Goal: Task Accomplishment & Management: Use online tool/utility

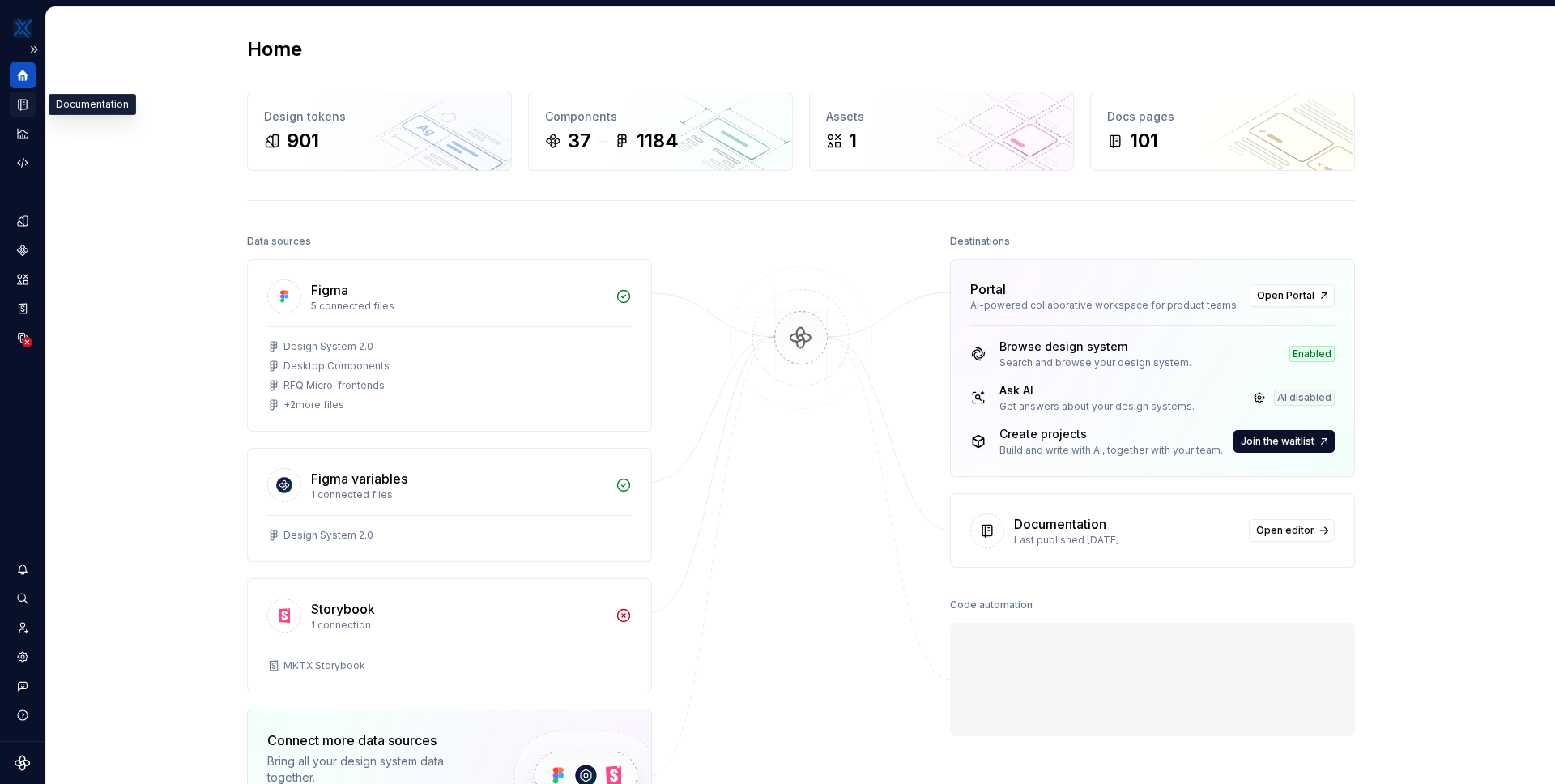
click at [26, 104] on icon "Documentation" at bounding box center [22, 105] width 8 height 11
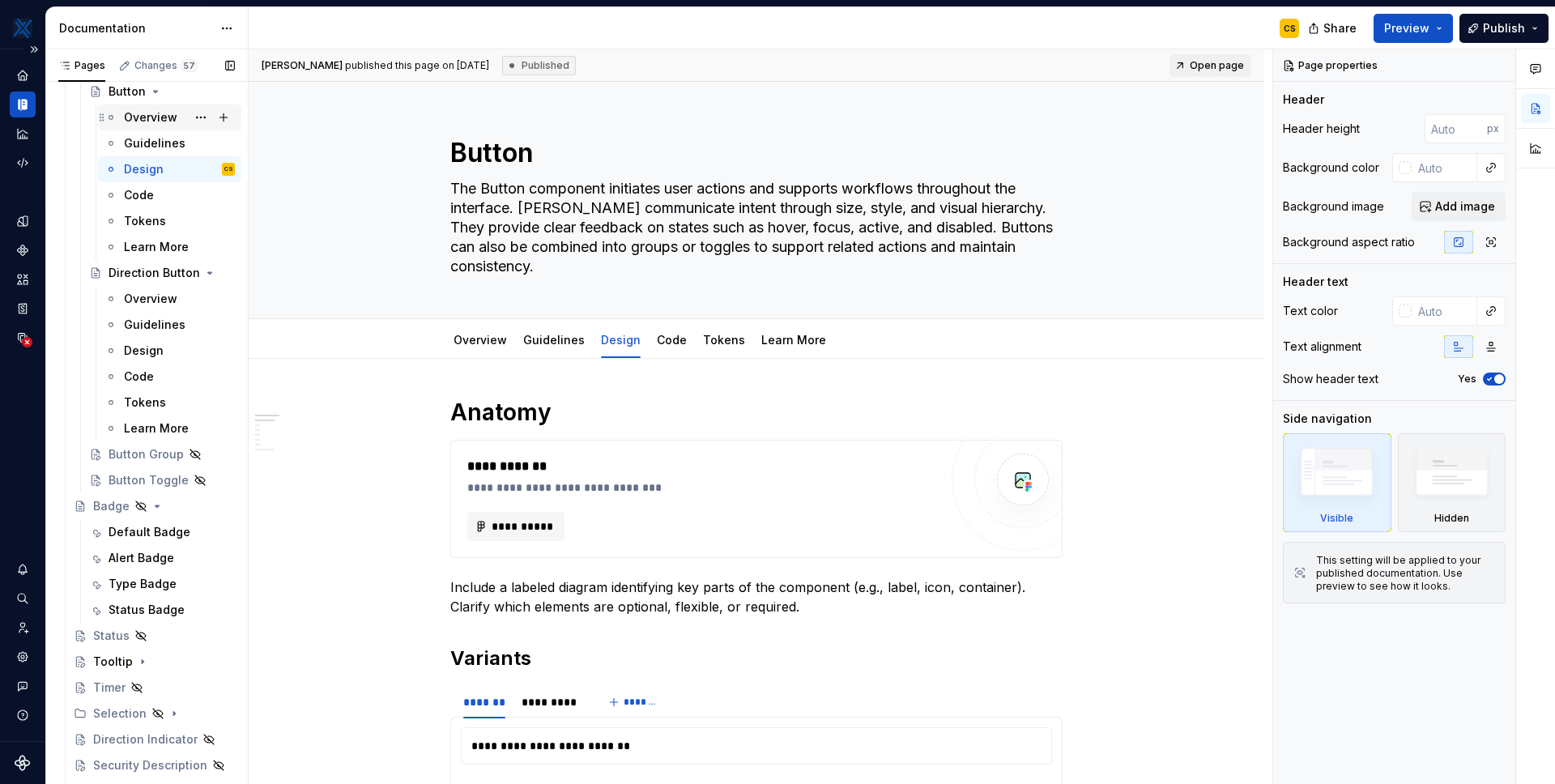
scroll to position [373, 0]
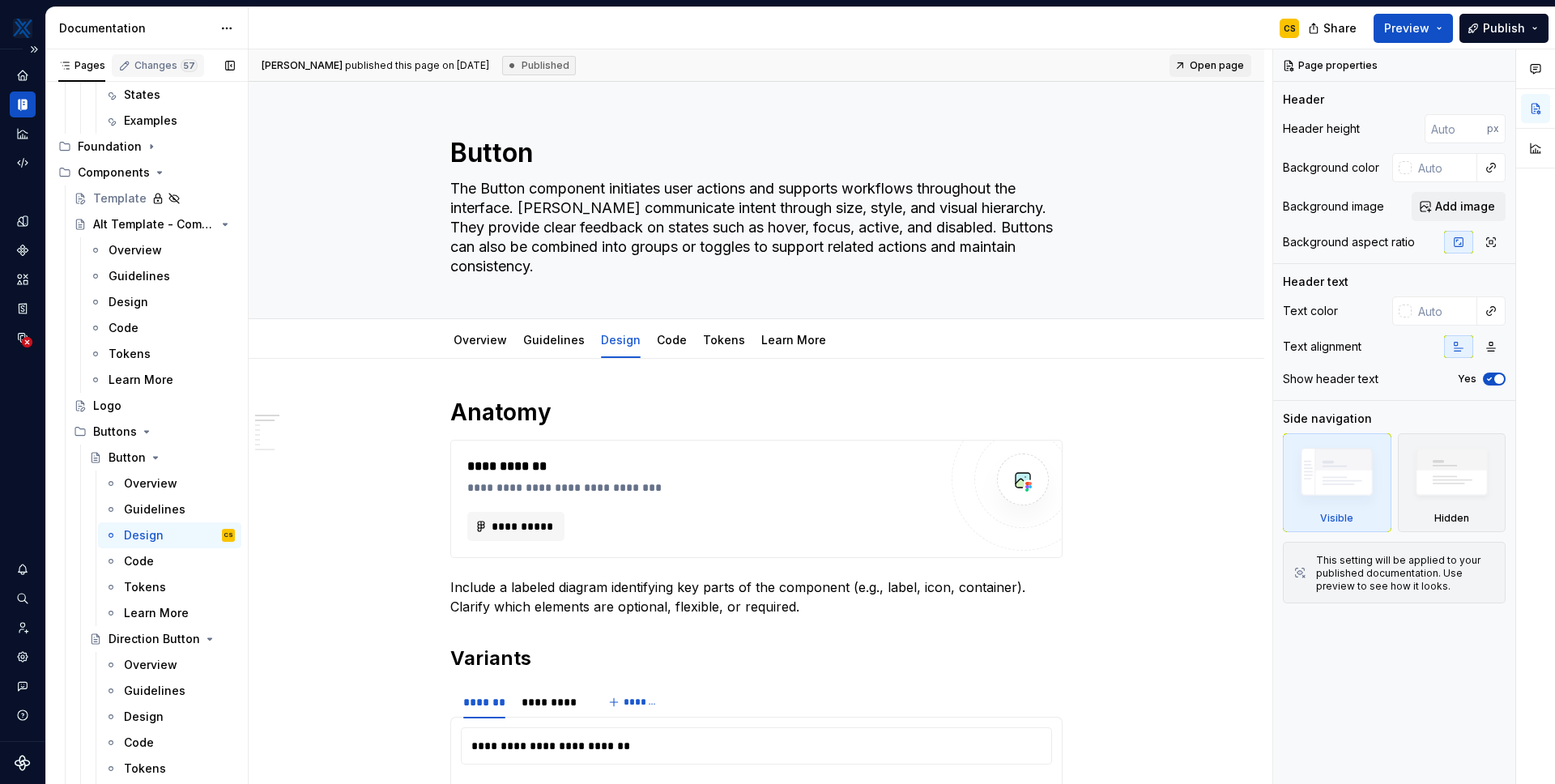
click at [178, 60] on div "Changes 57" at bounding box center [165, 66] width 63 height 13
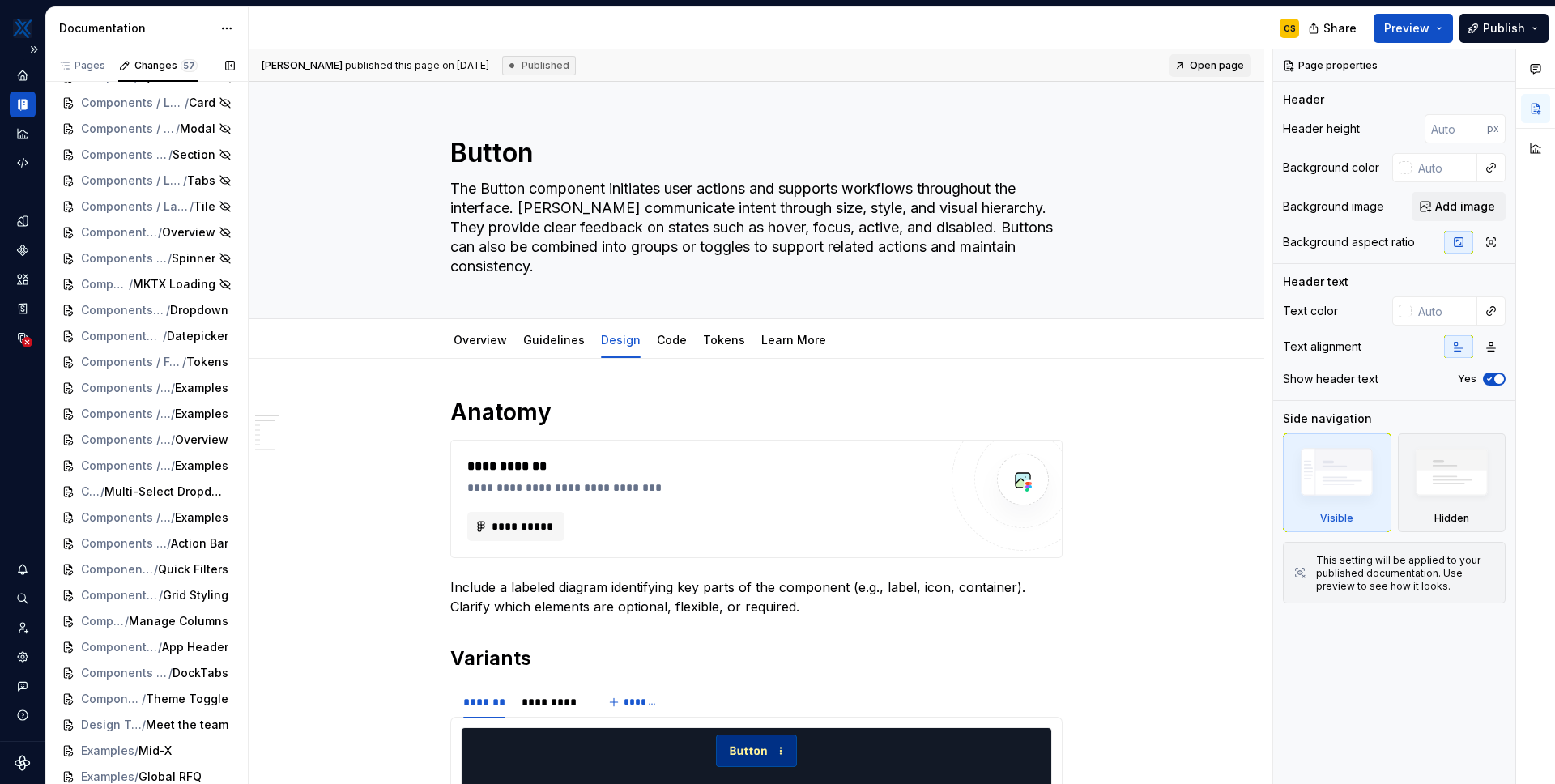
scroll to position [0, 0]
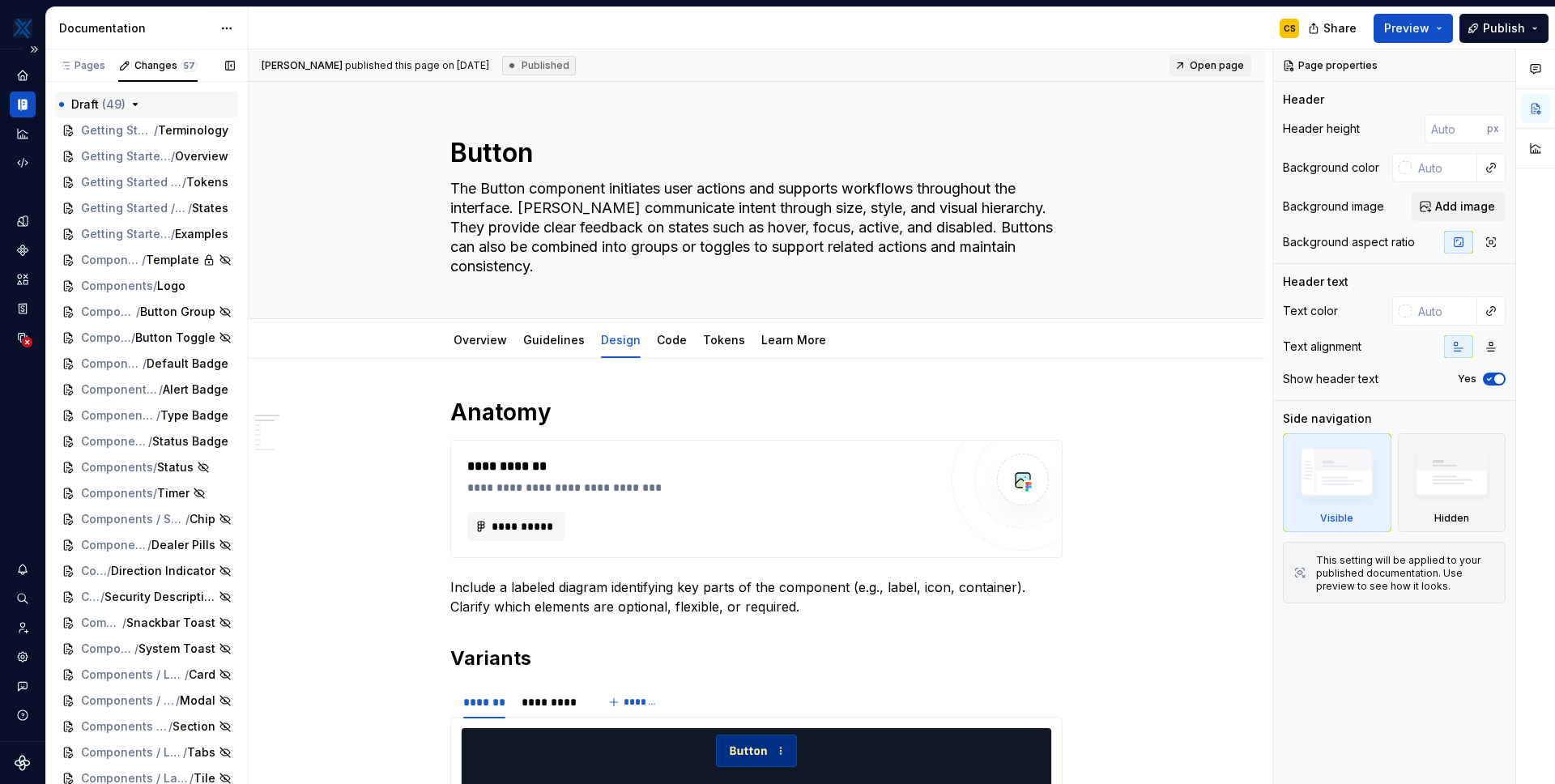
click at [134, 104] on icon "button" at bounding box center [136, 105] width 4 height 2
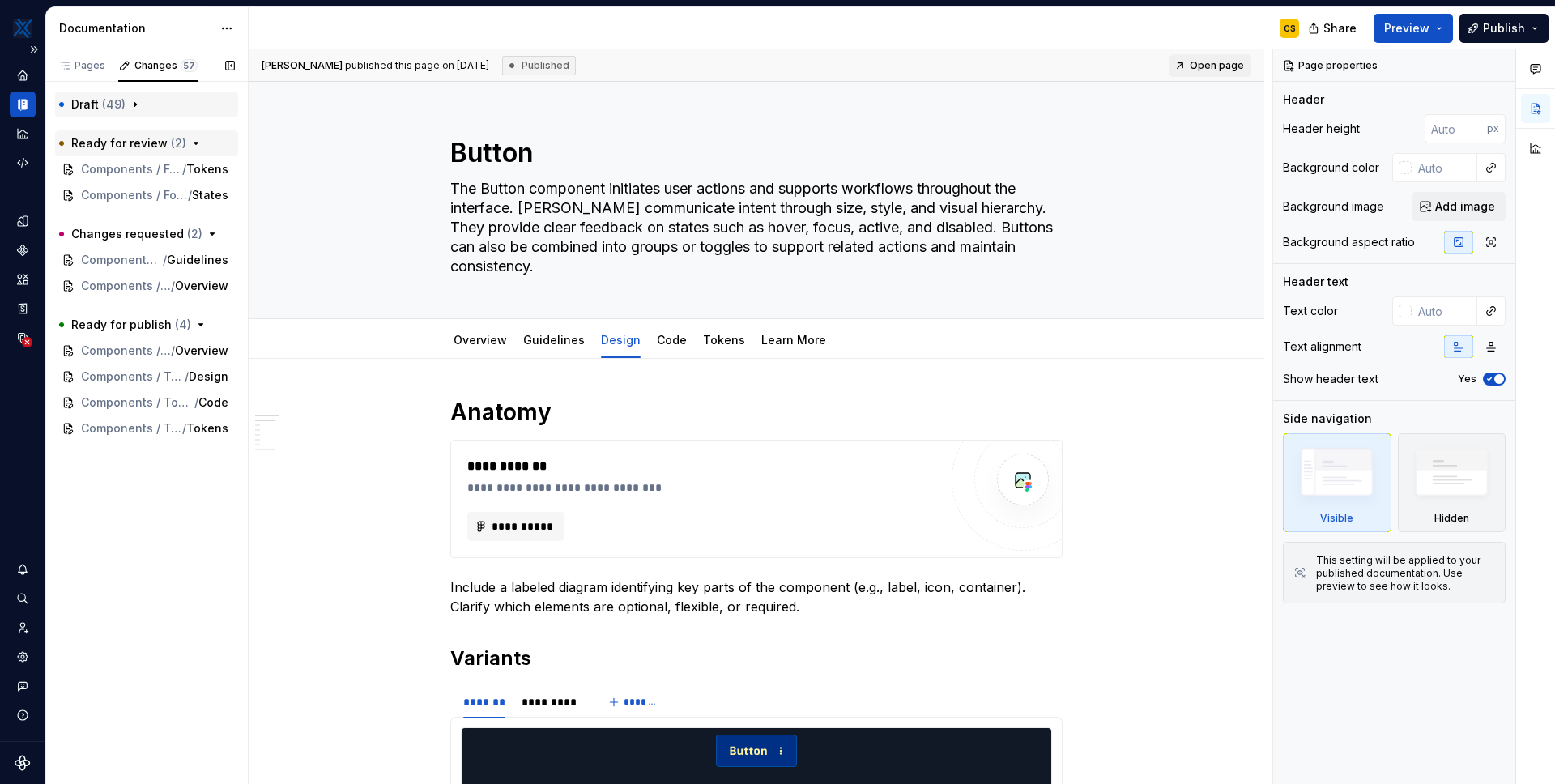
click at [182, 142] on button "Ready for review ( 2 )" at bounding box center [147, 143] width 183 height 26
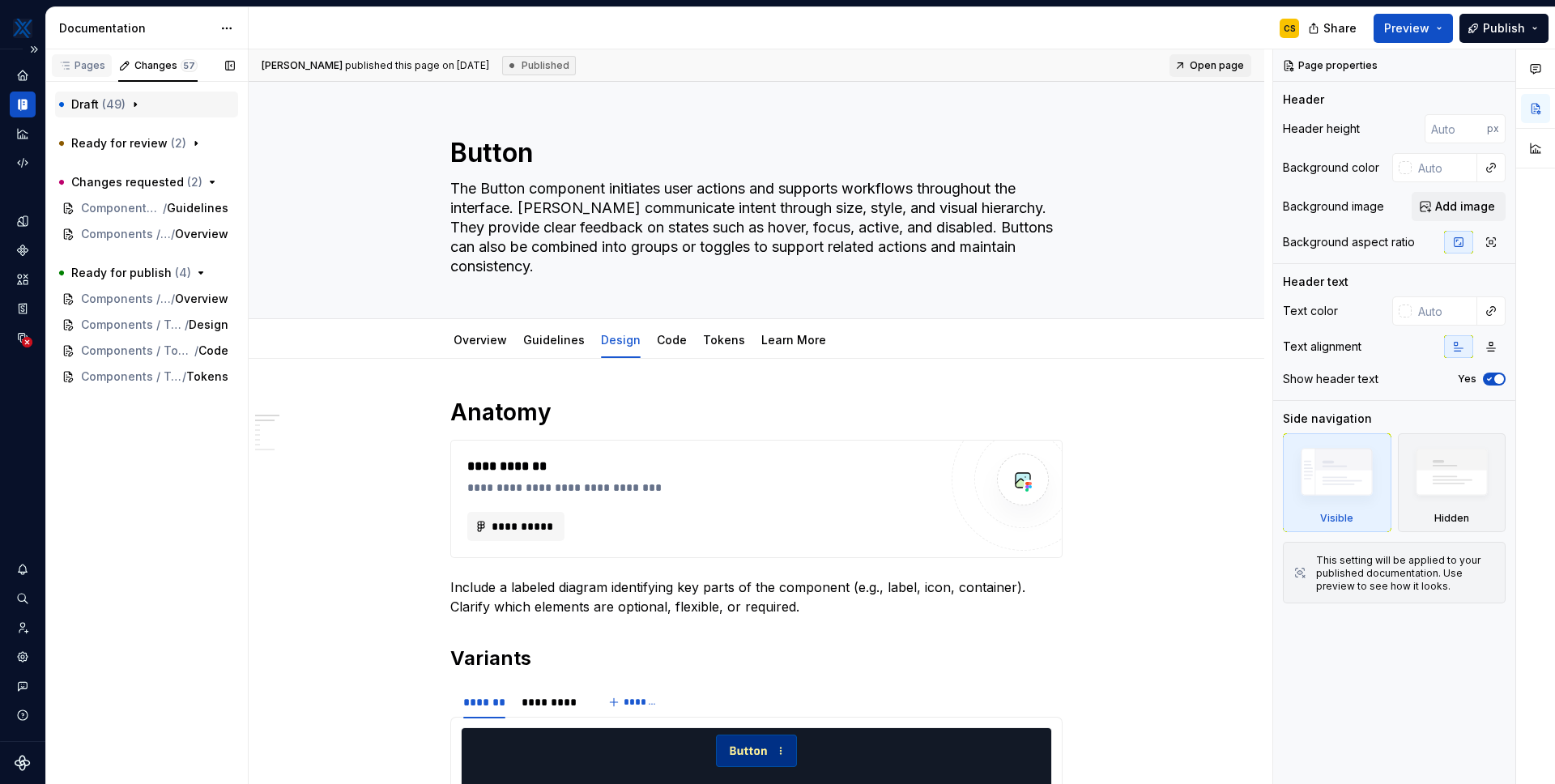
click at [82, 65] on div "Pages" at bounding box center [82, 66] width 47 height 13
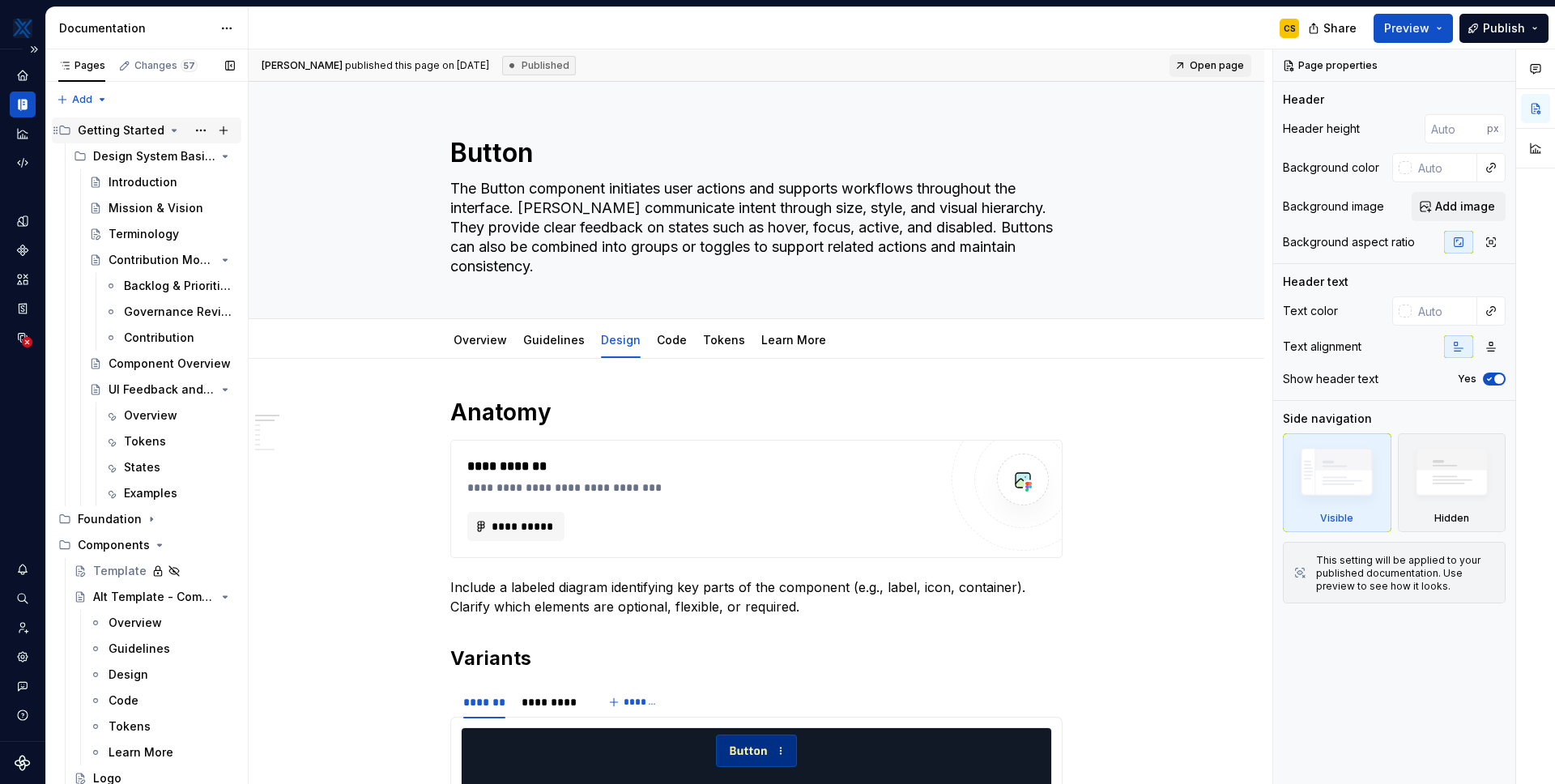
click at [168, 126] on icon "Page tree" at bounding box center [174, 131] width 13 height 13
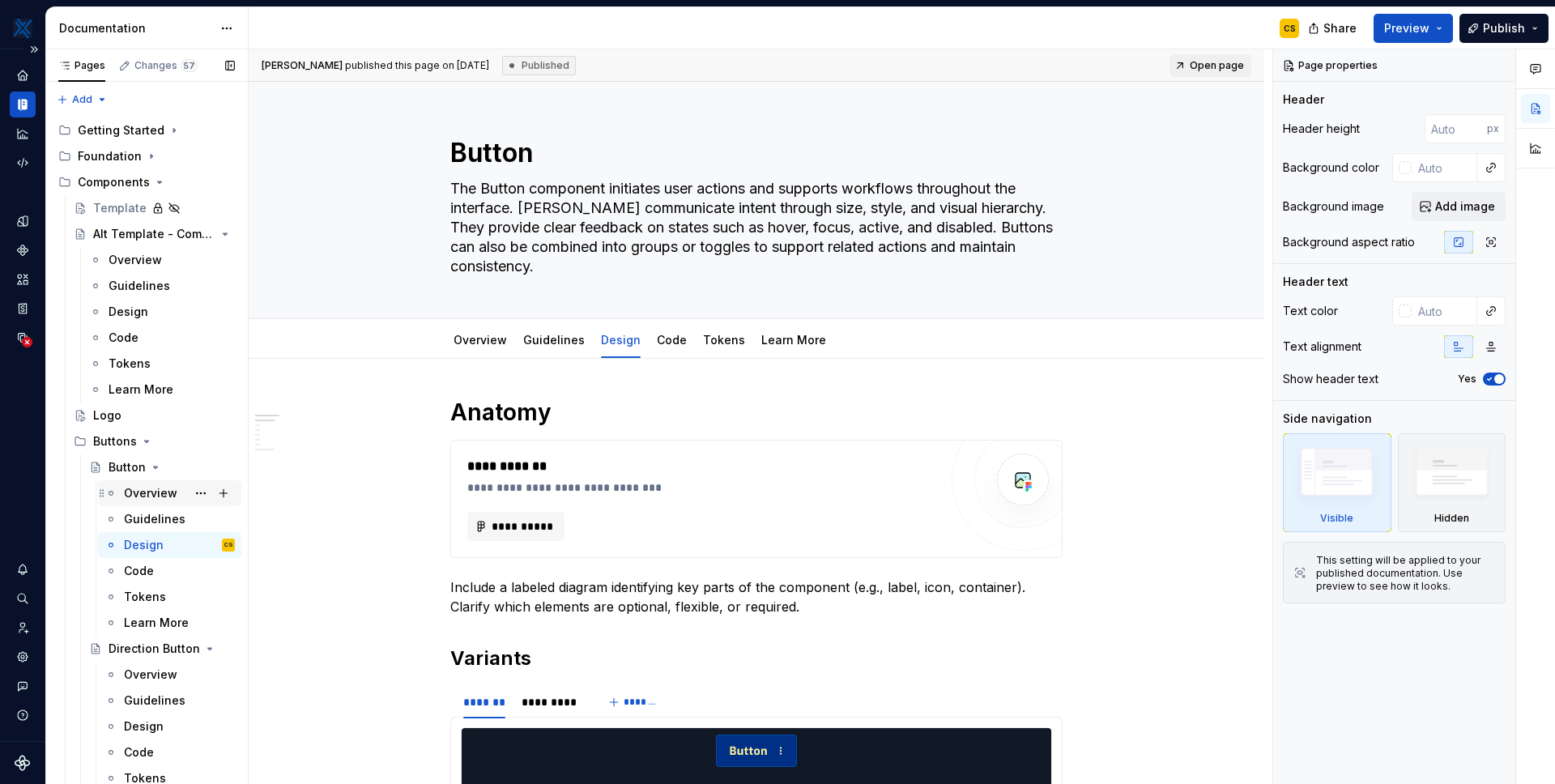
click at [154, 494] on div "Overview" at bounding box center [151, 493] width 53 height 16
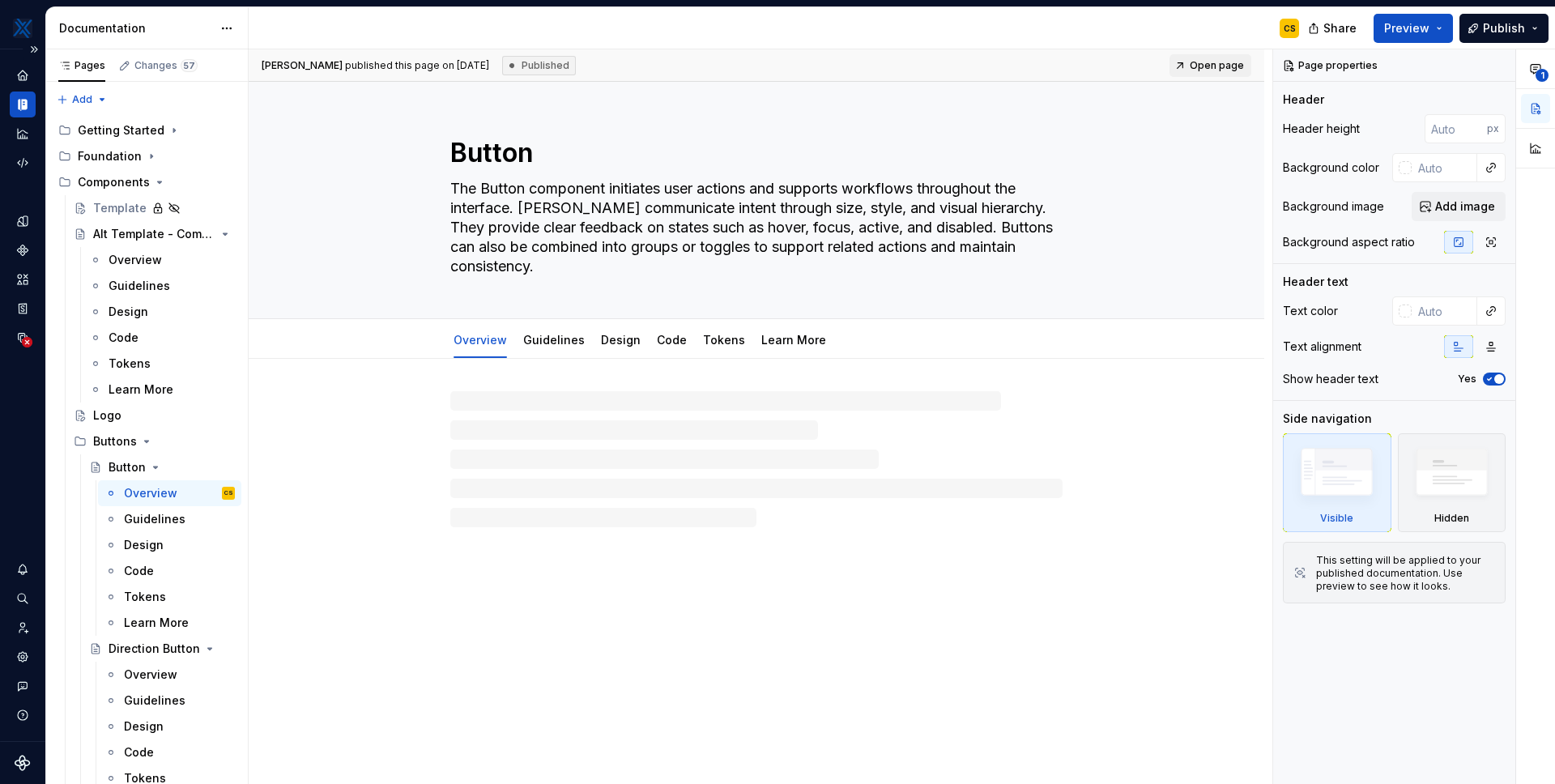
drag, startPoint x: 589, startPoint y: 64, endPoint x: 631, endPoint y: 60, distance: 42.2
click at [631, 60] on div "[PERSON_NAME] published this page on [DATE] Published Open page" at bounding box center [757, 66] width 1016 height 32
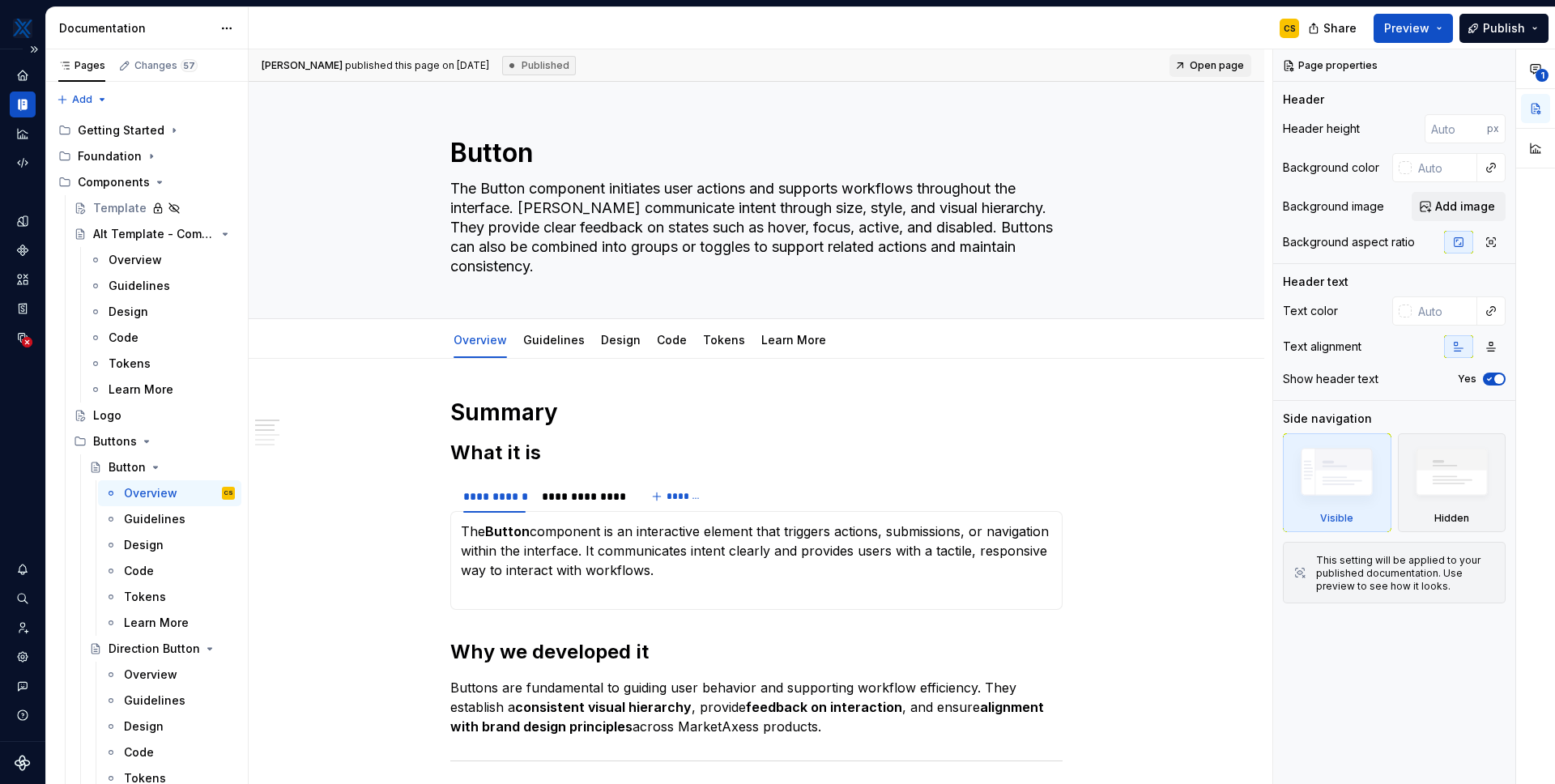
click at [576, 64] on div "Published" at bounding box center [539, 66] width 74 height 20
click at [631, 59] on div "[PERSON_NAME] published this page on [DATE] Published Open page" at bounding box center [757, 66] width 1016 height 32
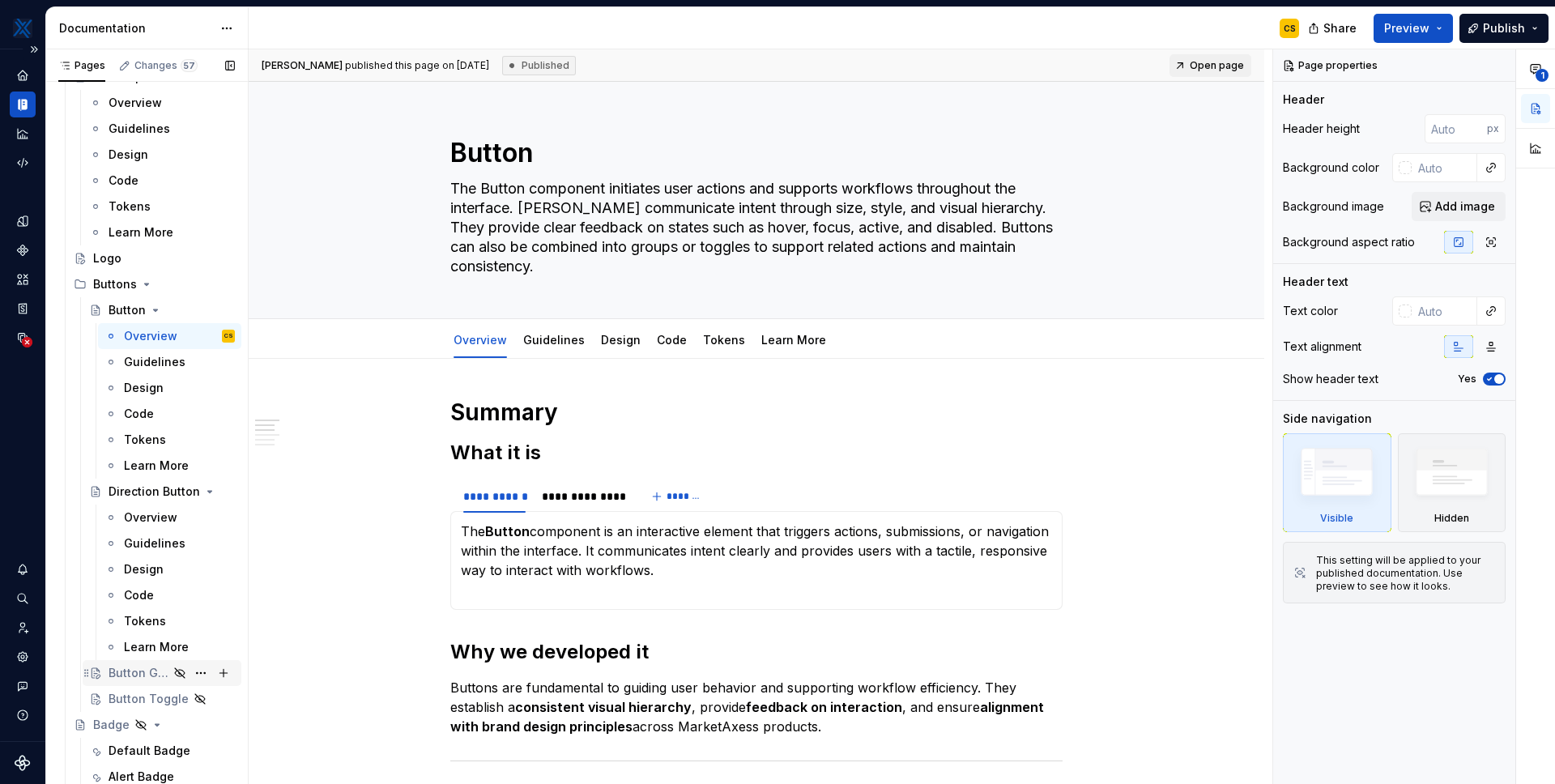
scroll to position [259, 0]
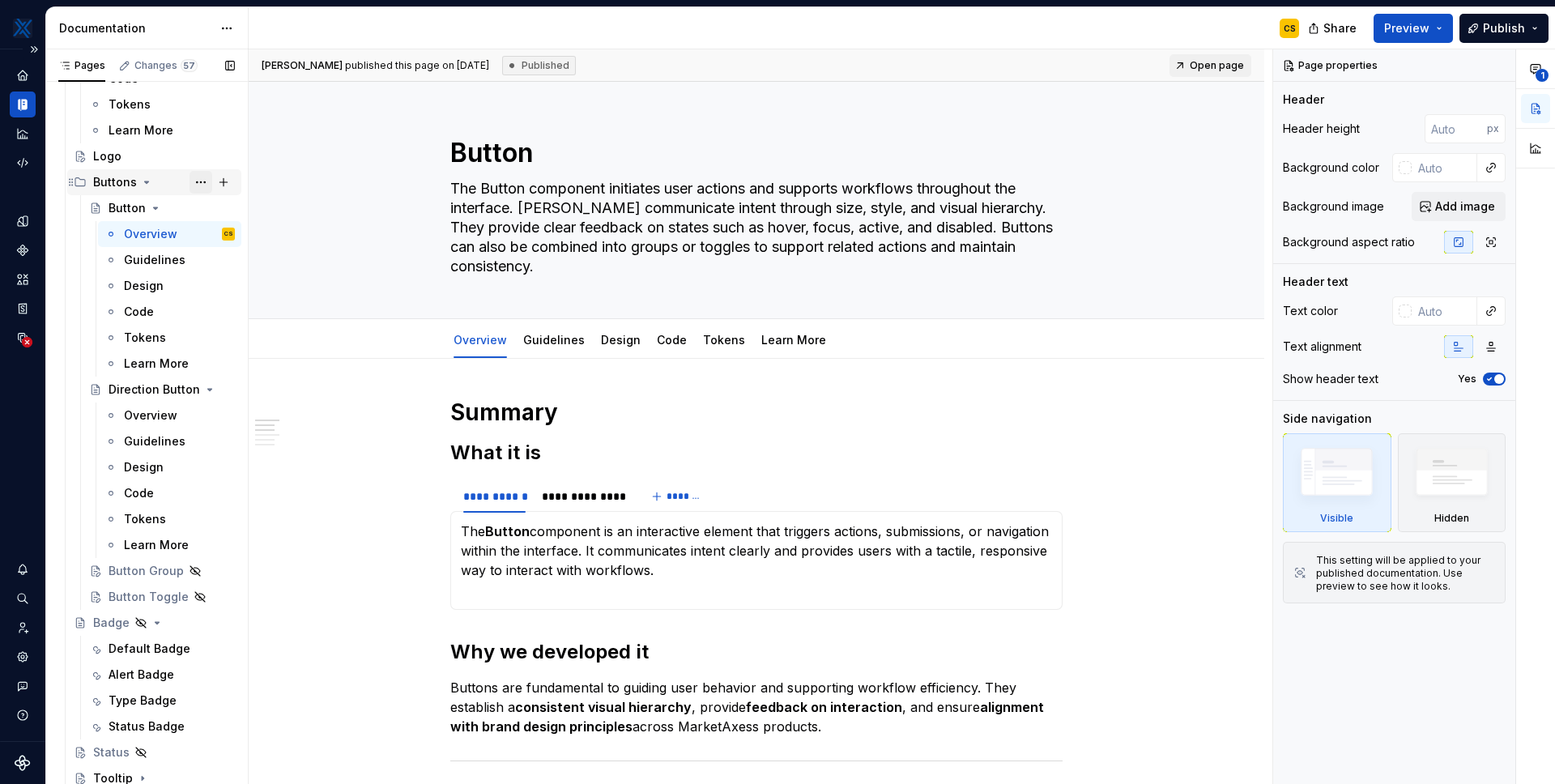
click at [189, 180] on button "Page tree" at bounding box center [201, 182] width 23 height 23
click at [190, 180] on div "Pages Changes 57 Add Accessibility guide for tree Page tree. Navigate the tree …" at bounding box center [147, 421] width 202 height 742
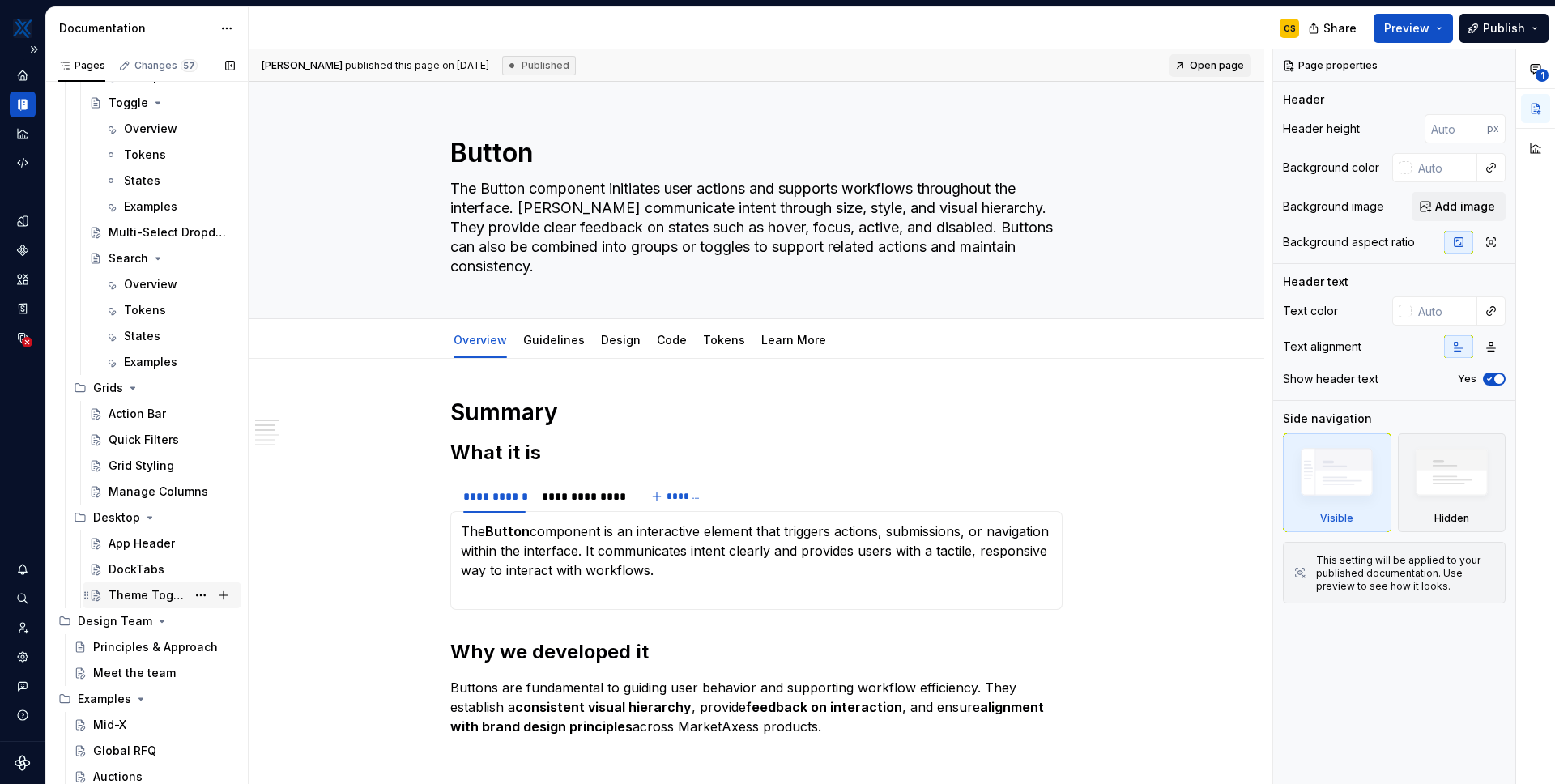
scroll to position [1869, 0]
click at [21, 143] on div "Analytics" at bounding box center [22, 133] width 26 height 26
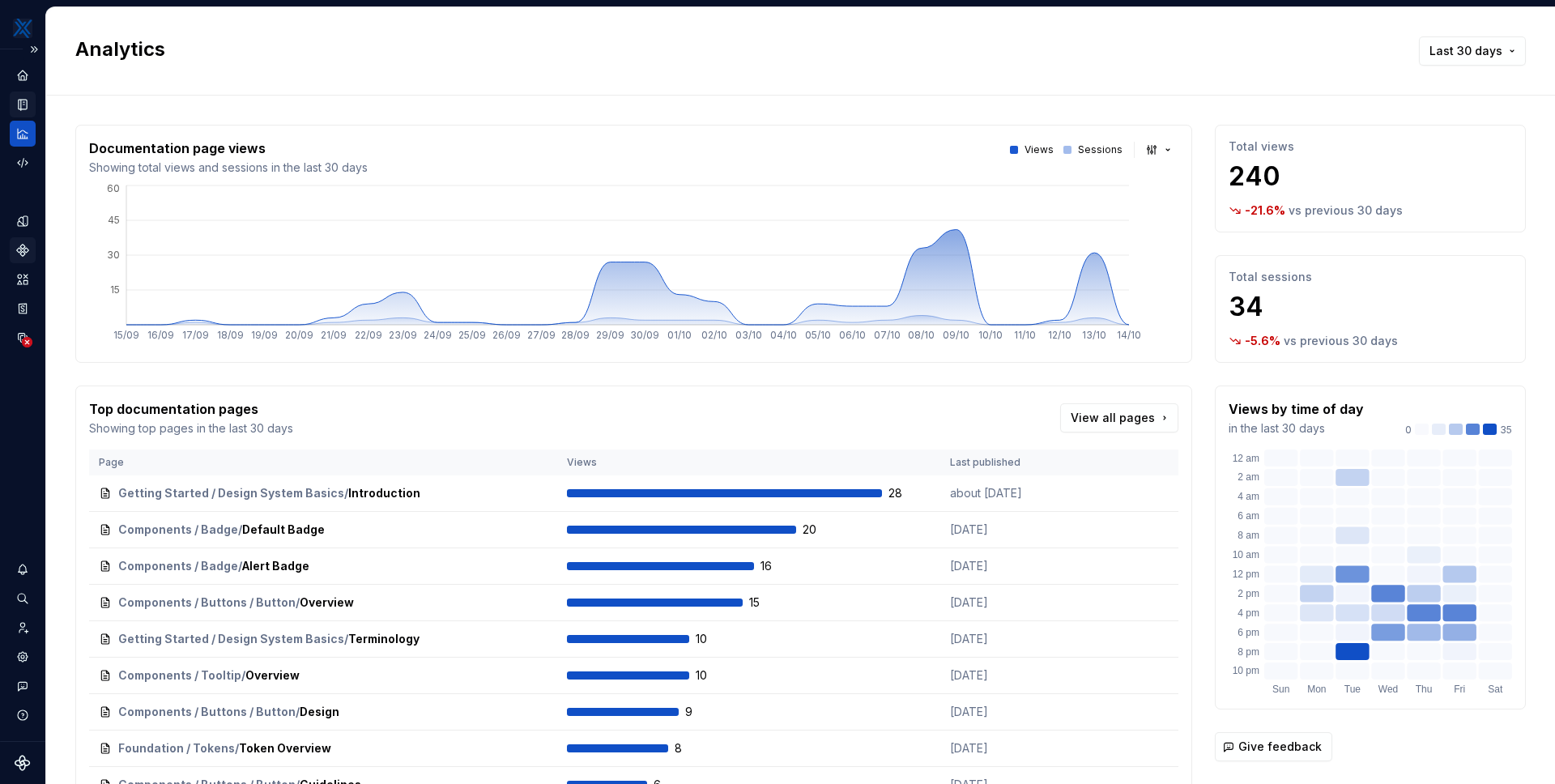
click at [24, 253] on icon "Components" at bounding box center [22, 249] width 12 height 12
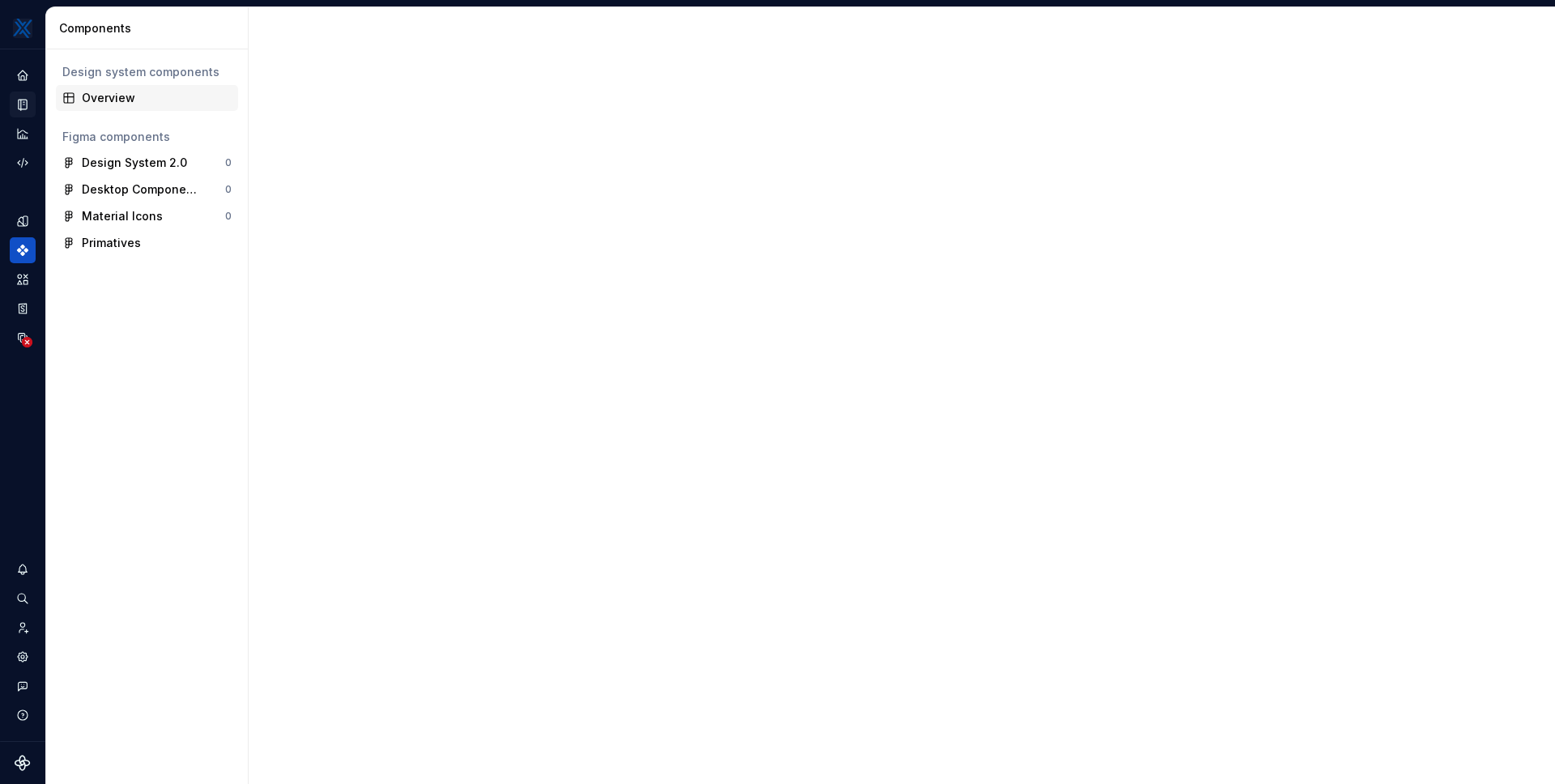
click at [106, 95] on div "Overview" at bounding box center [156, 98] width 150 height 16
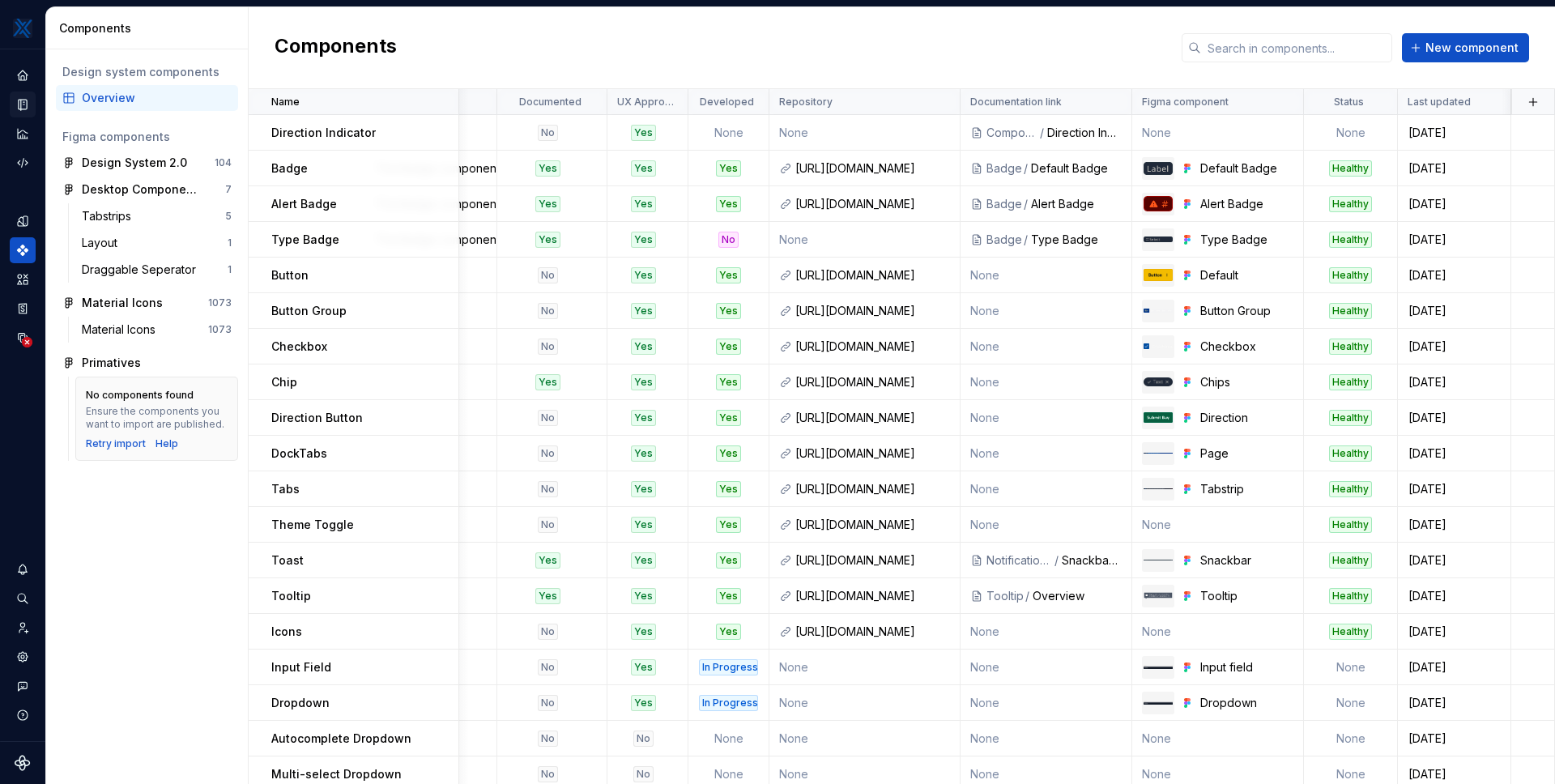
scroll to position [0, 103]
click at [433, 100] on html "MKTX CS Design system data Components Design system components Overview Figma c…" at bounding box center [777, 392] width 1555 height 784
click at [544, 57] on html "MKTX CS Design system data Components Design system components Overview Figma c…" at bounding box center [777, 392] width 1555 height 784
click at [877, 133] on td "None" at bounding box center [865, 133] width 191 height 36
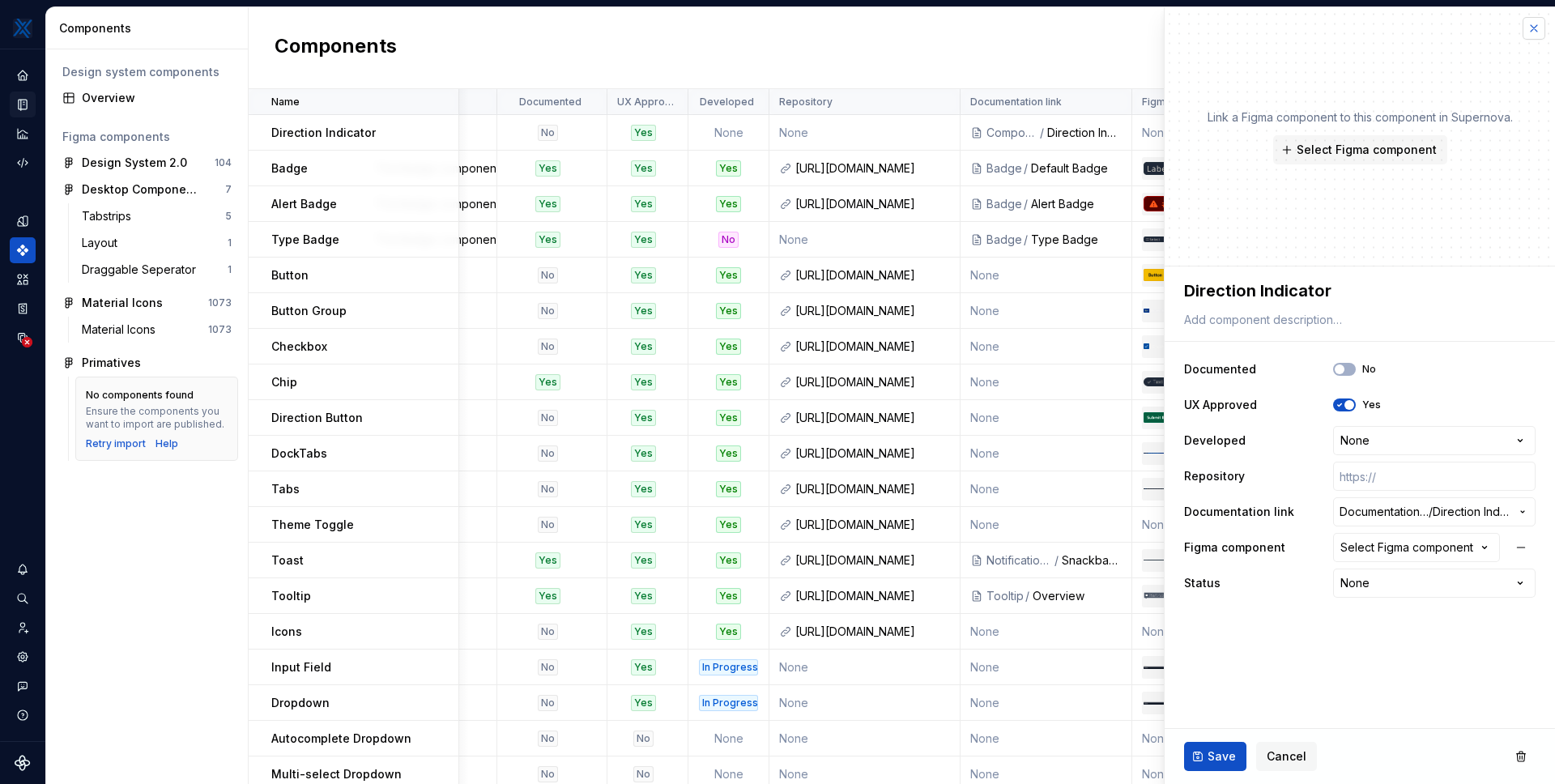
click at [1535, 30] on button "button" at bounding box center [1535, 28] width 23 height 23
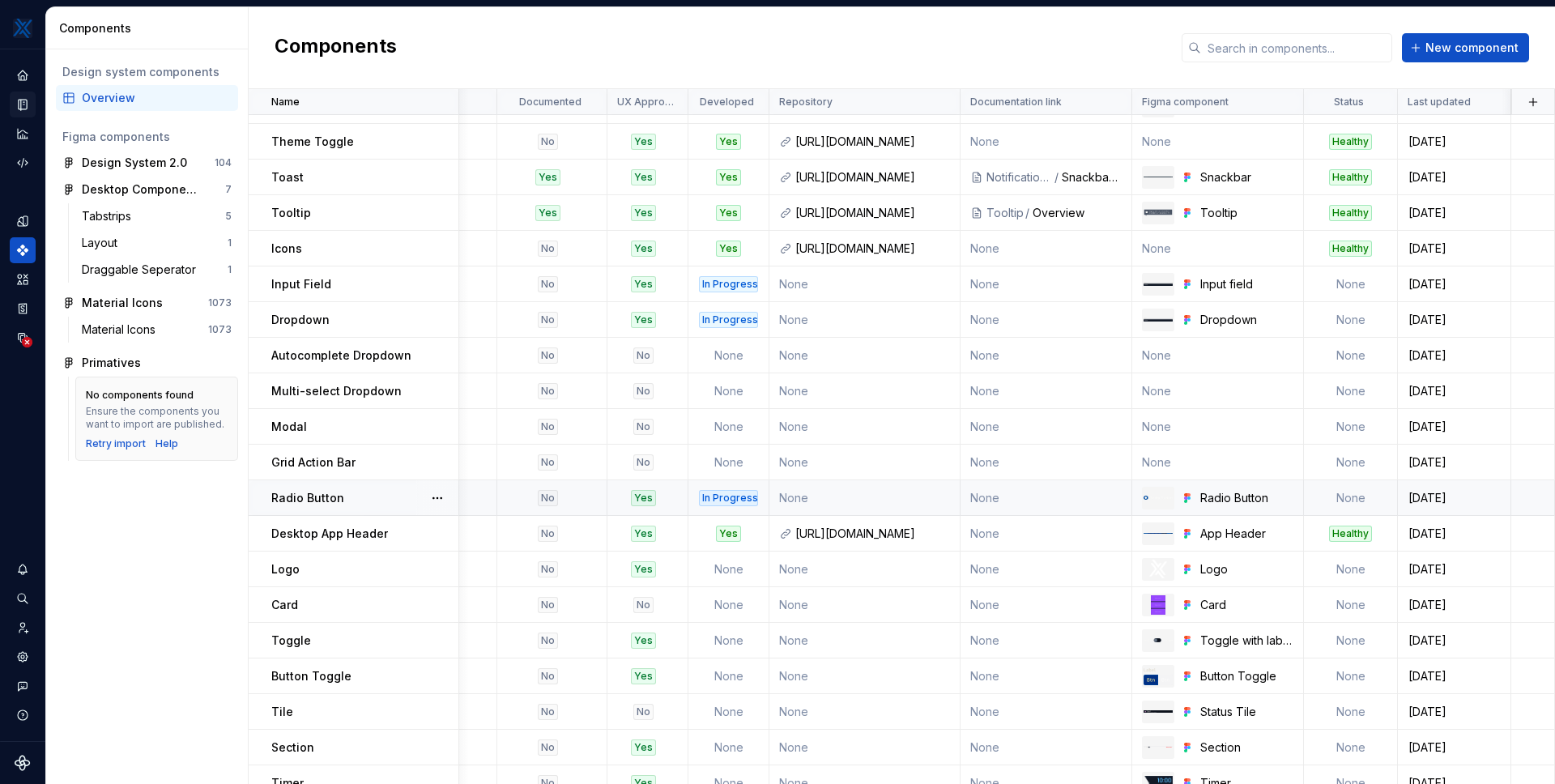
scroll to position [447, 103]
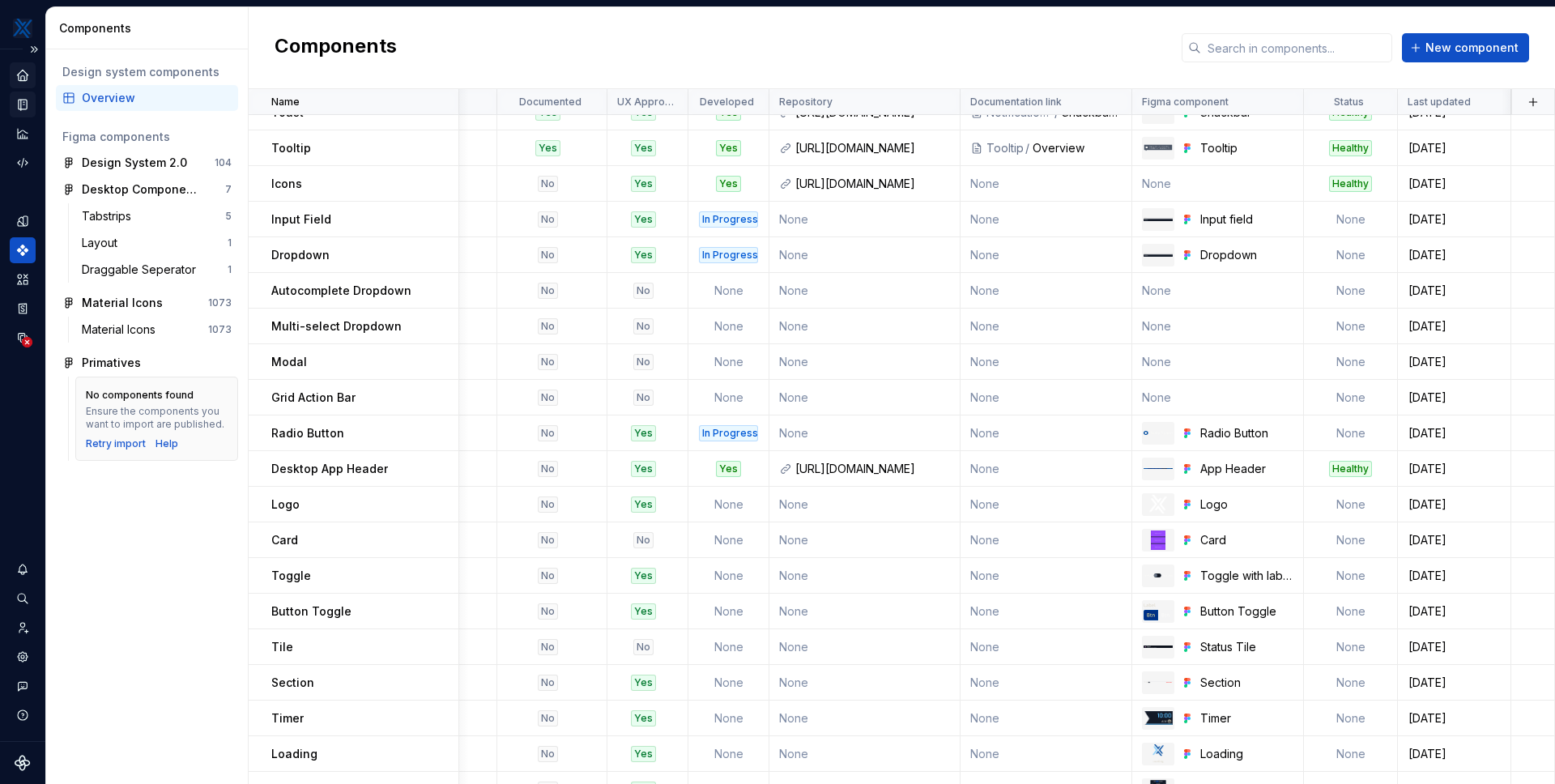
click at [29, 78] on icon "Home" at bounding box center [22, 75] width 14 height 14
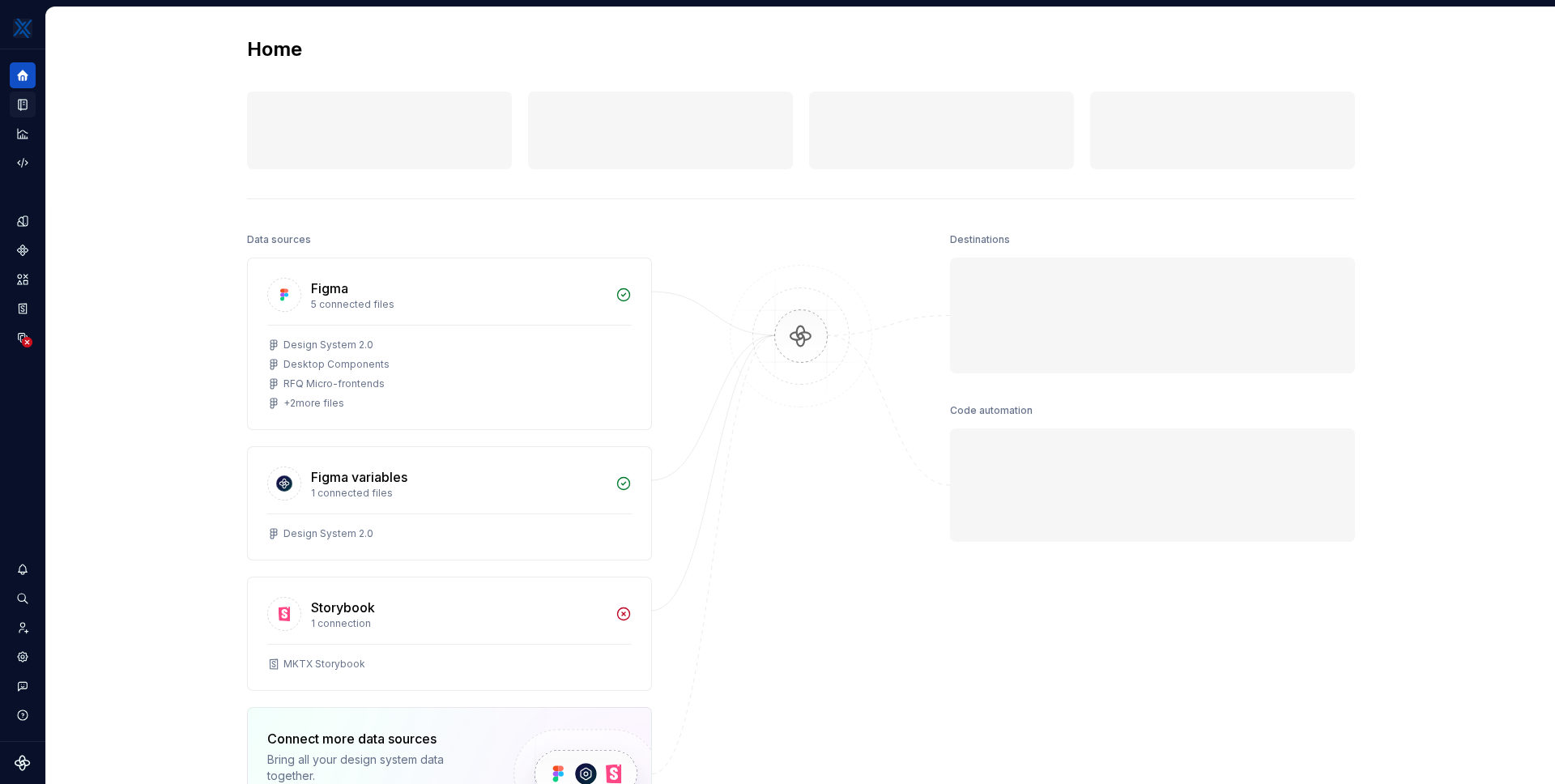
click at [23, 102] on icon "Documentation" at bounding box center [24, 105] width 6 height 9
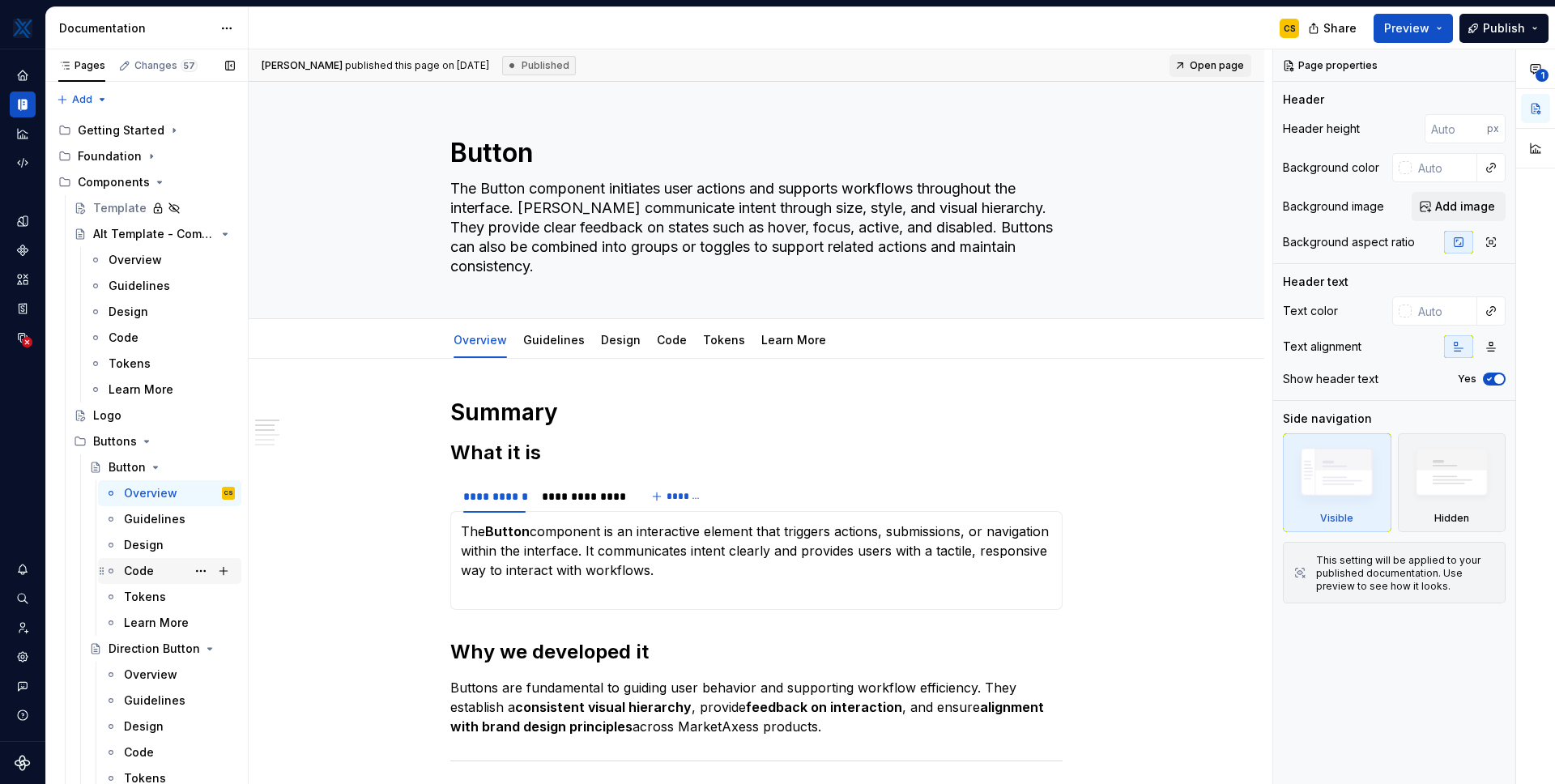
click at [161, 574] on div "Code" at bounding box center [179, 571] width 111 height 23
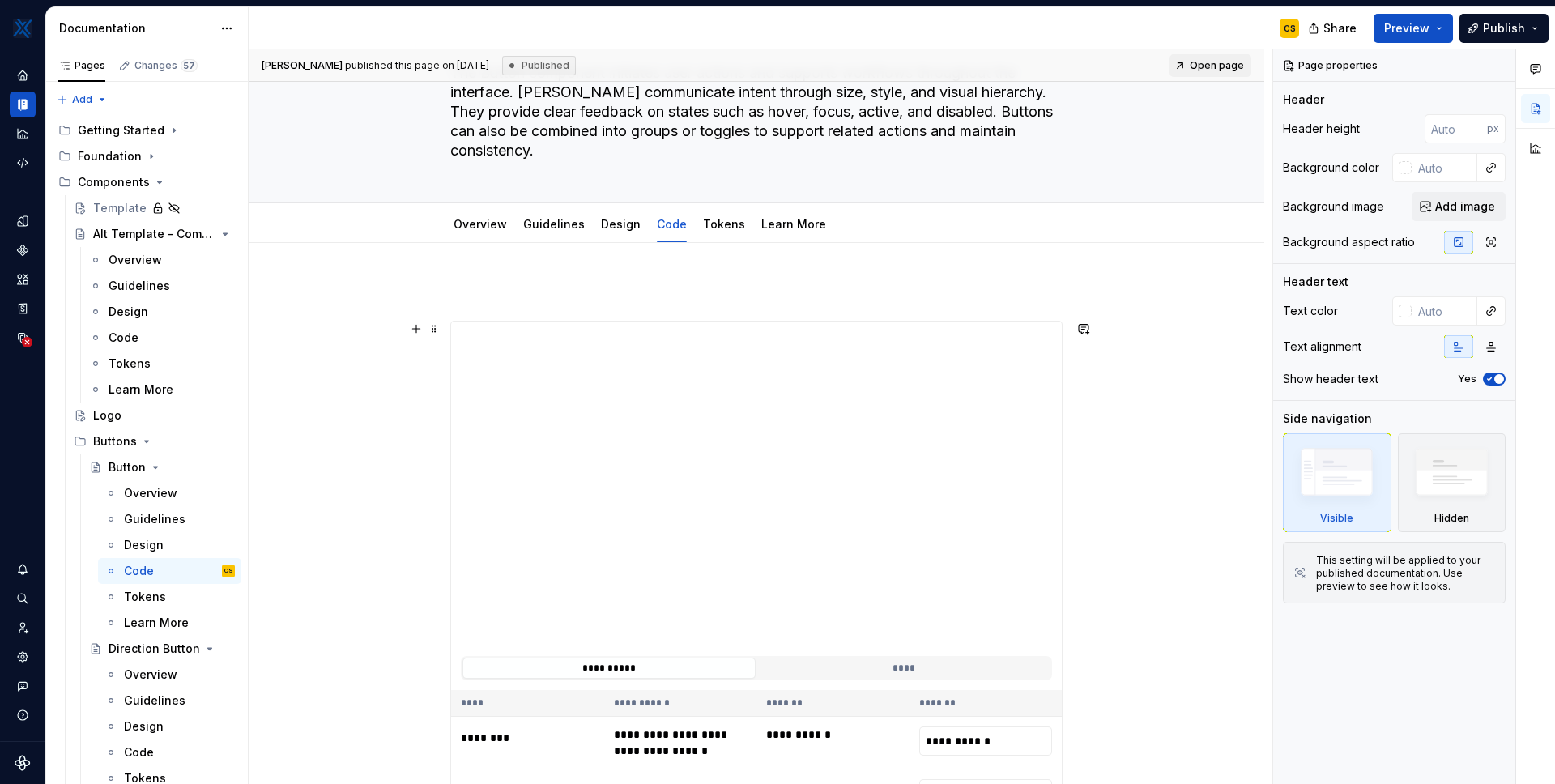
scroll to position [268, 0]
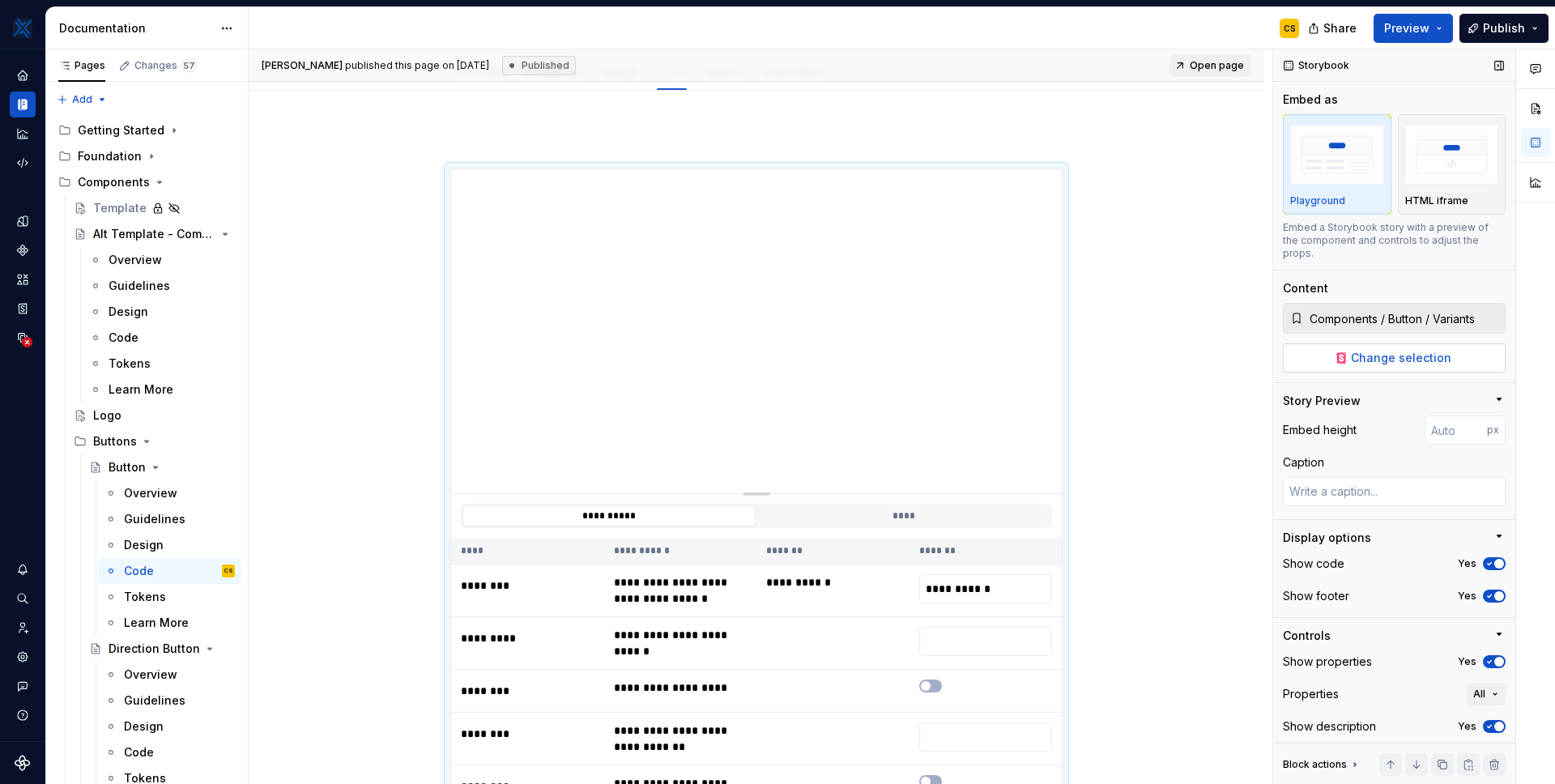
click at [1366, 358] on span "Change selection" at bounding box center [1401, 358] width 100 height 16
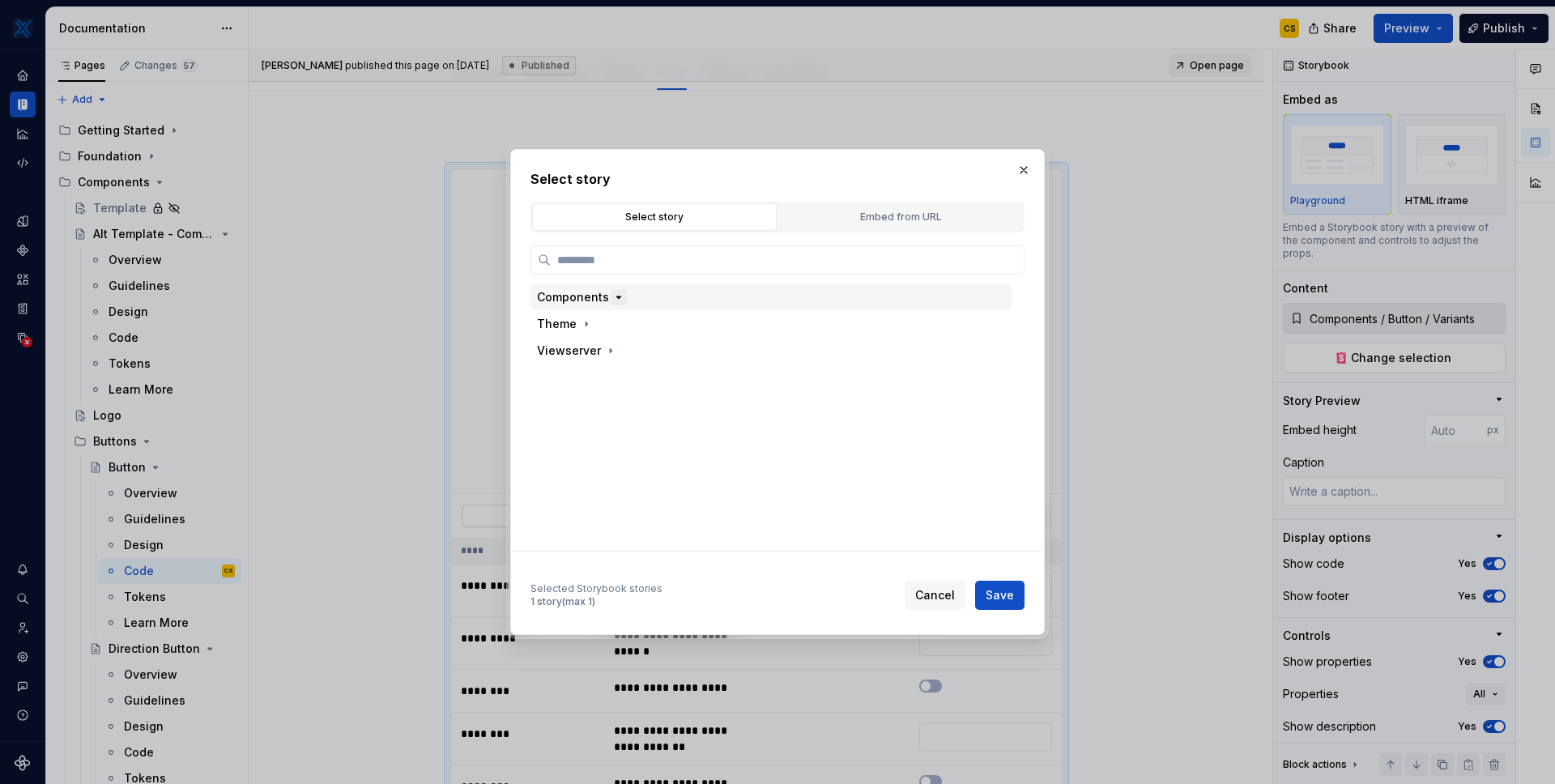
click at [622, 294] on icon "button" at bounding box center [619, 297] width 13 height 13
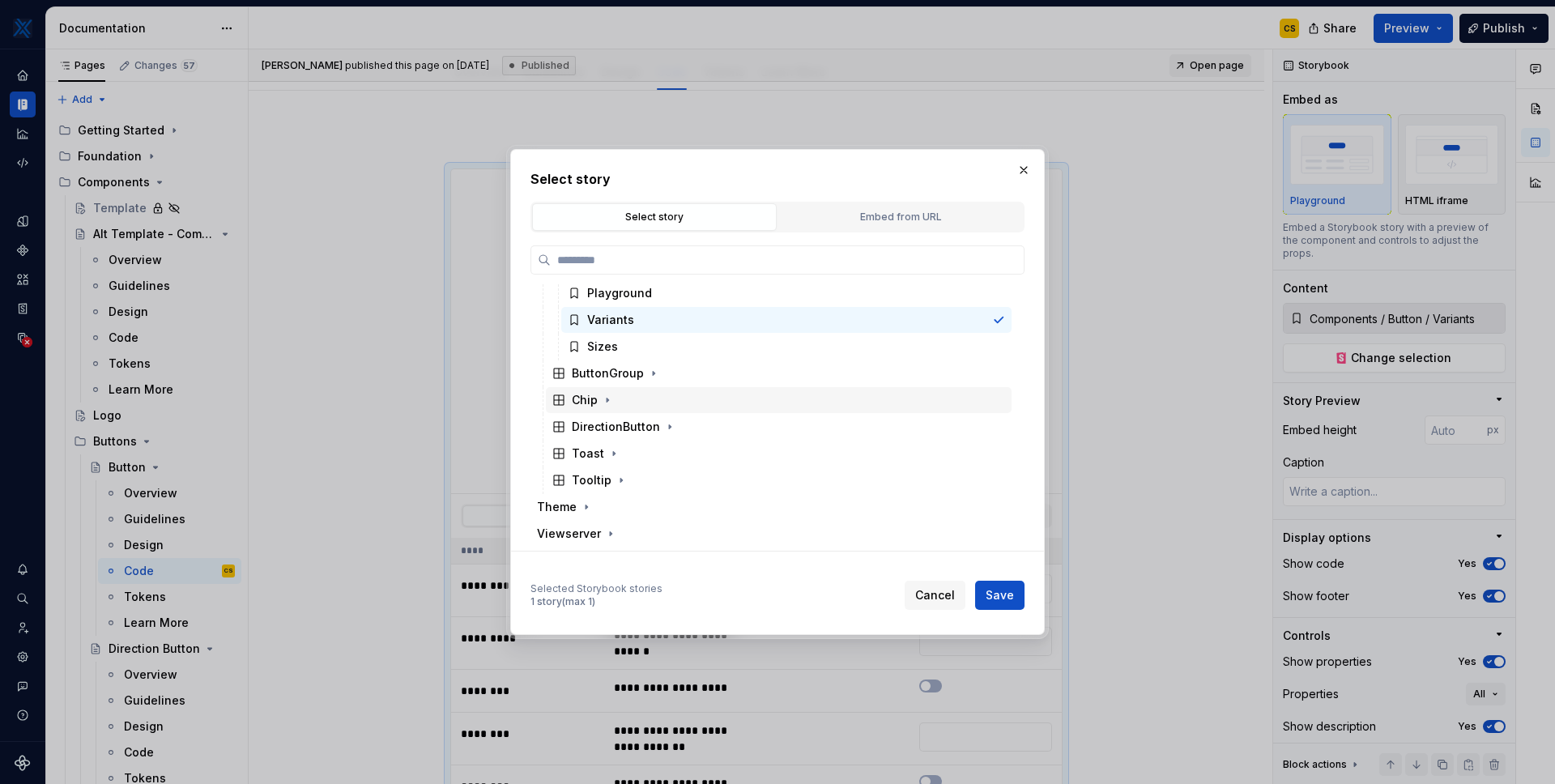
scroll to position [0, 0]
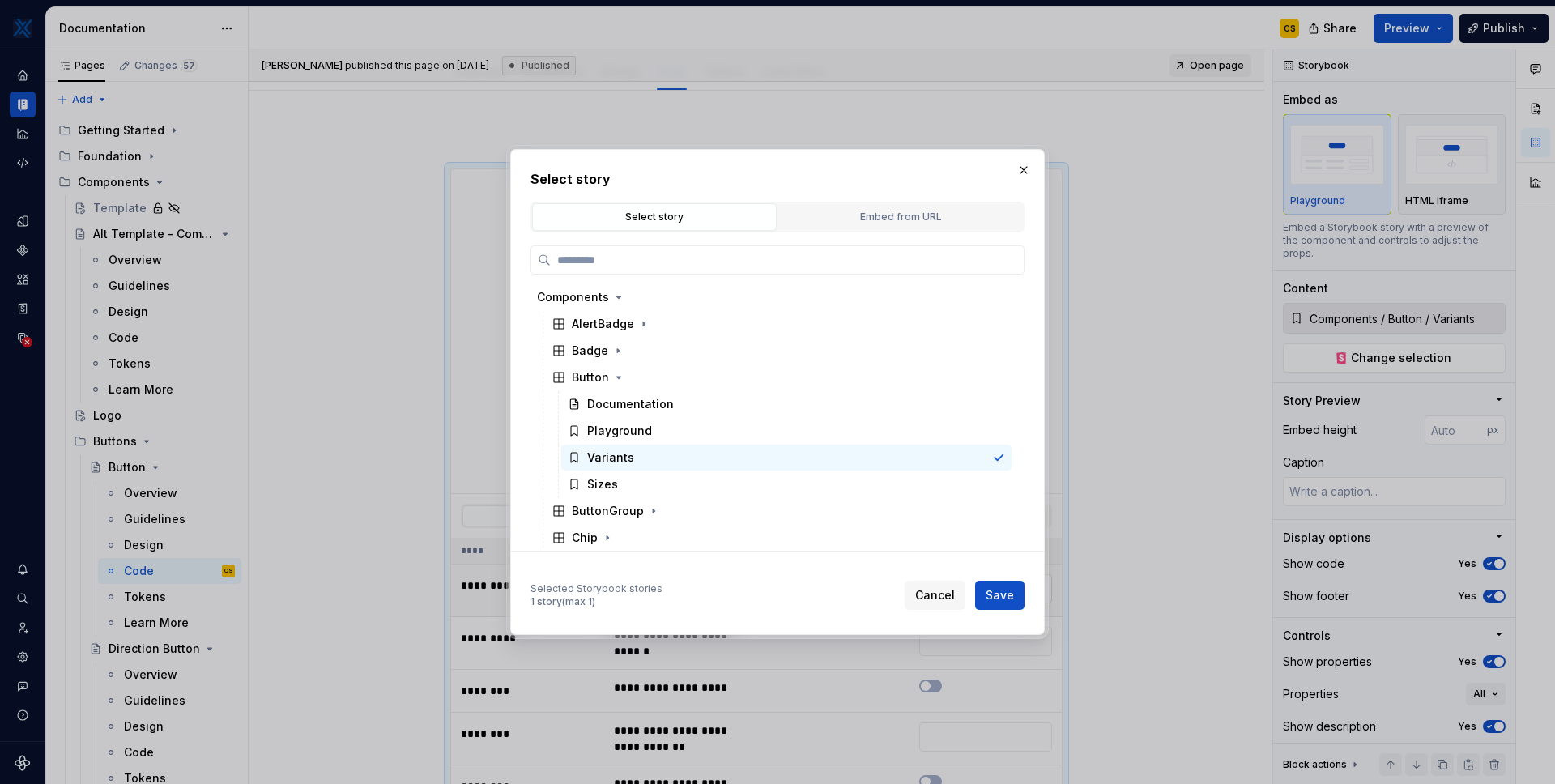
click at [933, 589] on span "Cancel" at bounding box center [935, 595] width 40 height 16
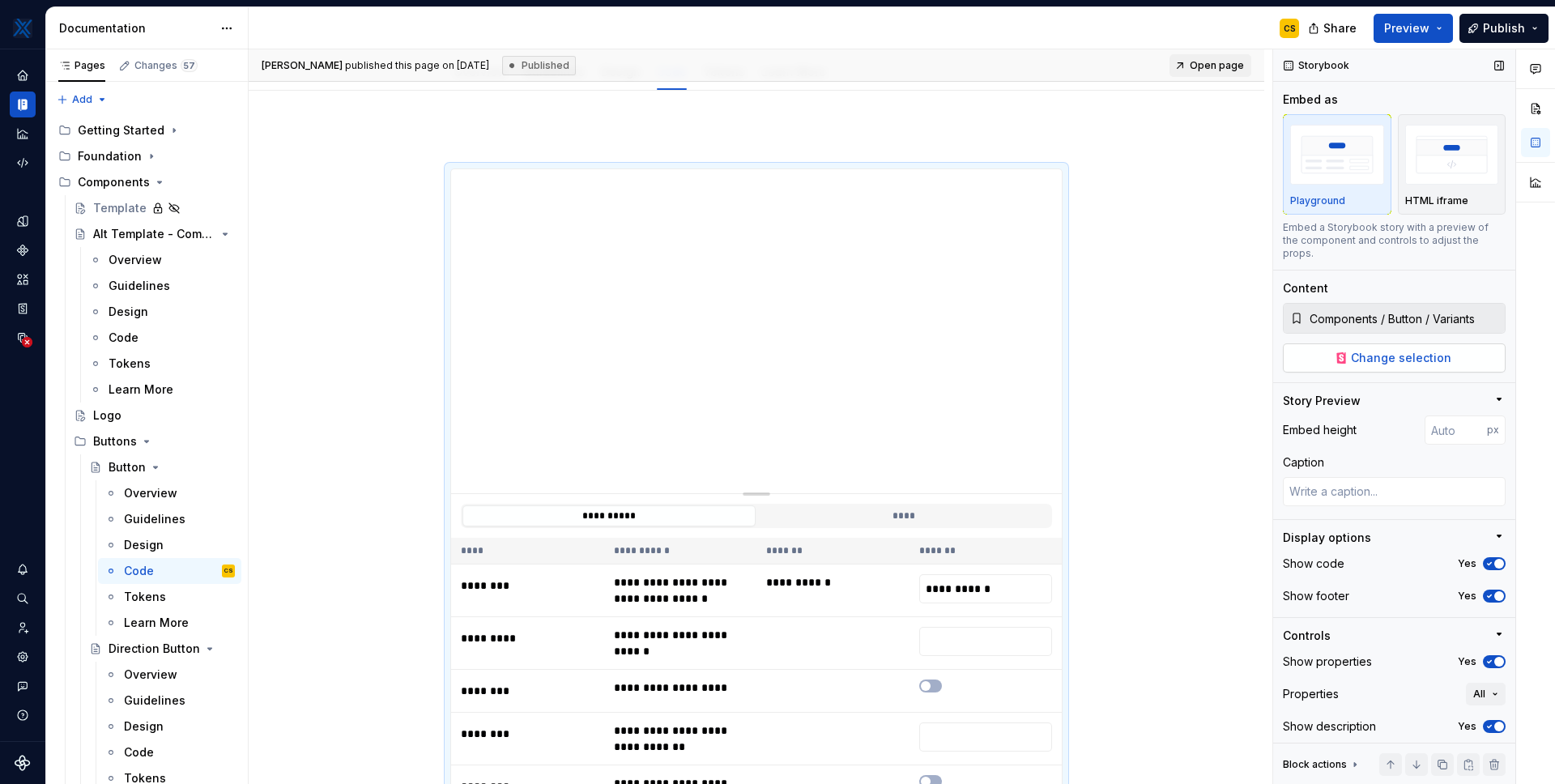
click at [1397, 360] on span "Change selection" at bounding box center [1401, 358] width 100 height 16
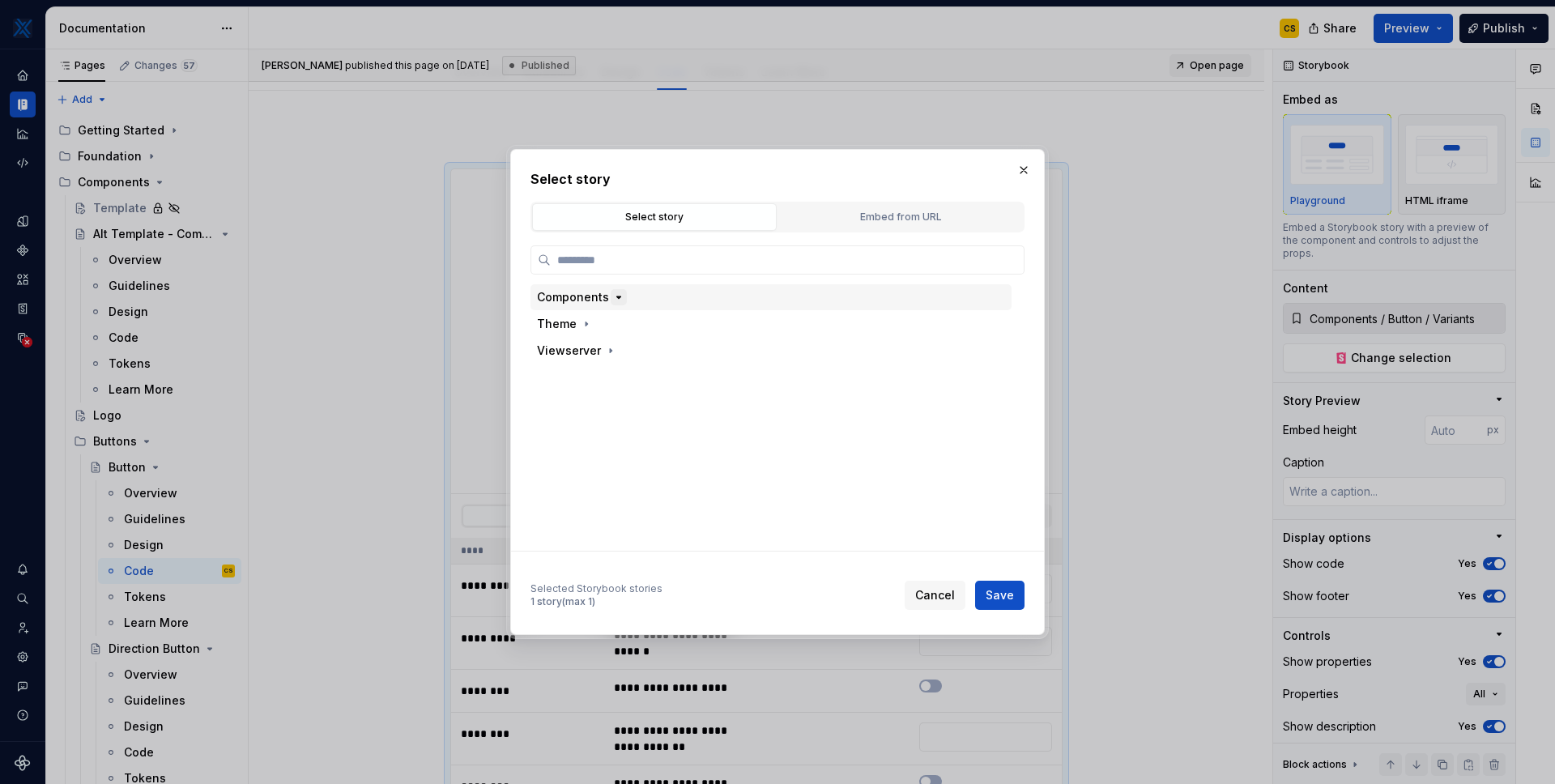
click at [622, 296] on icon "button" at bounding box center [619, 297] width 13 height 13
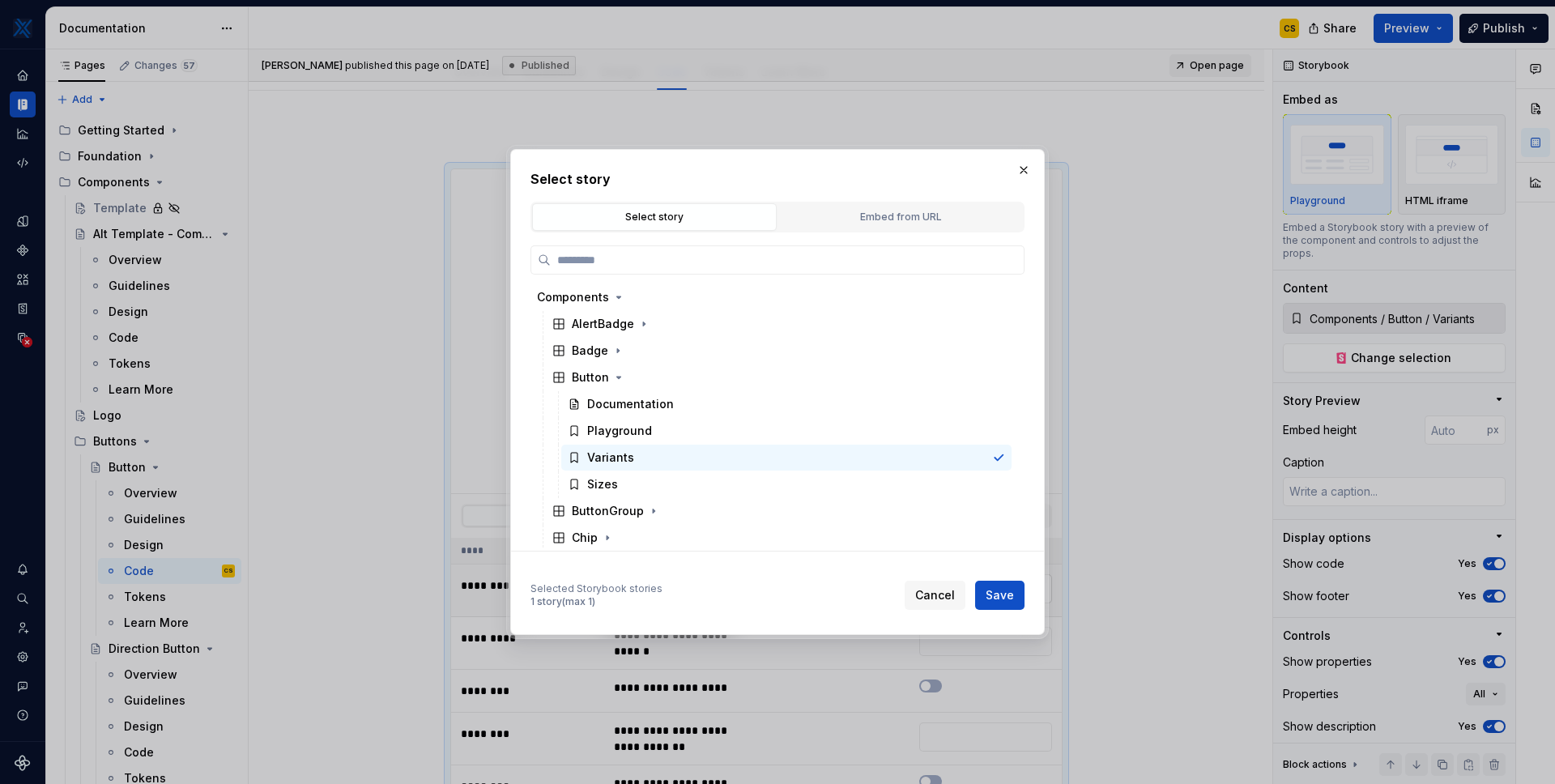
click at [939, 598] on span "Cancel" at bounding box center [935, 595] width 40 height 16
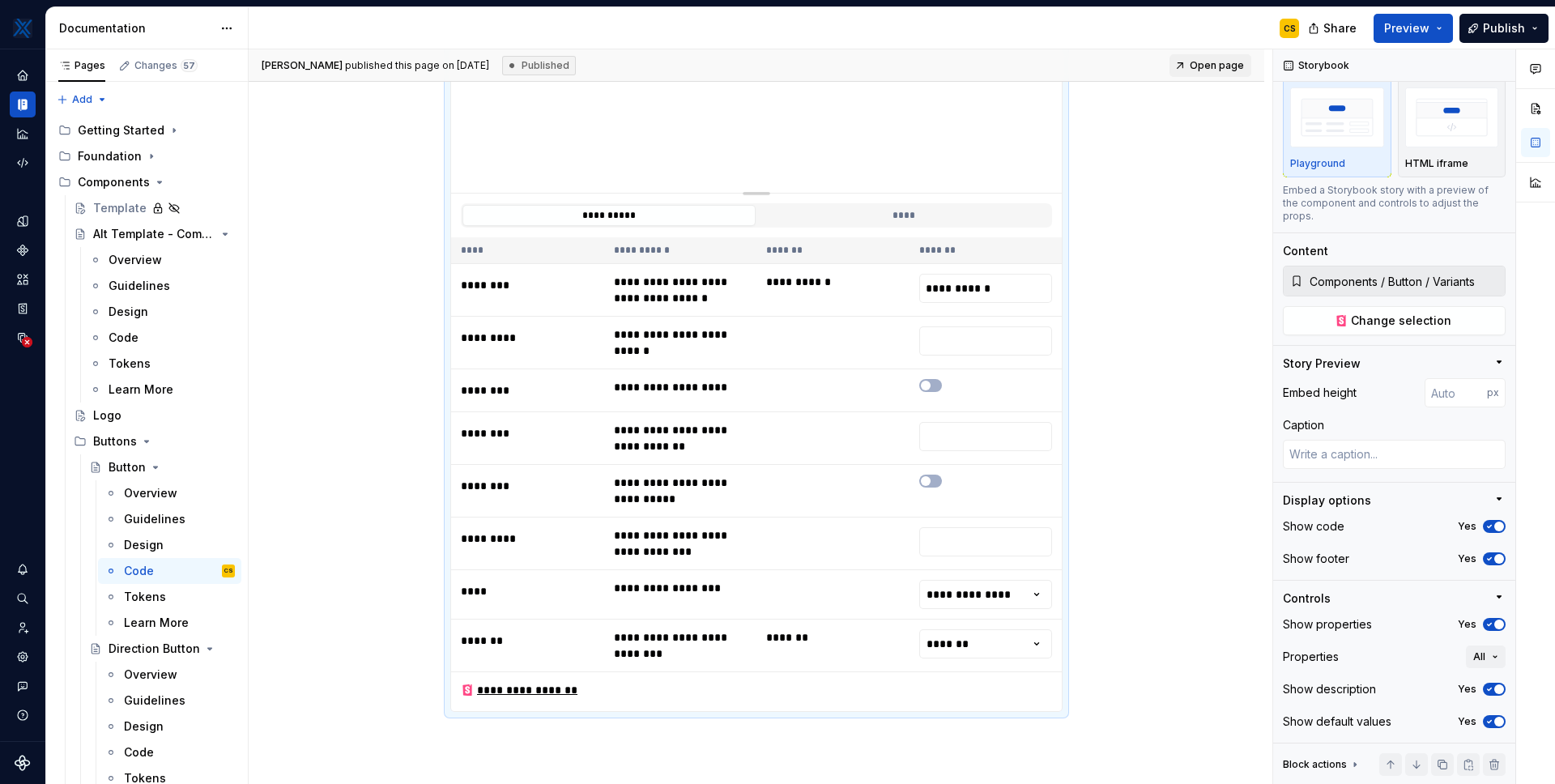
scroll to position [579, 0]
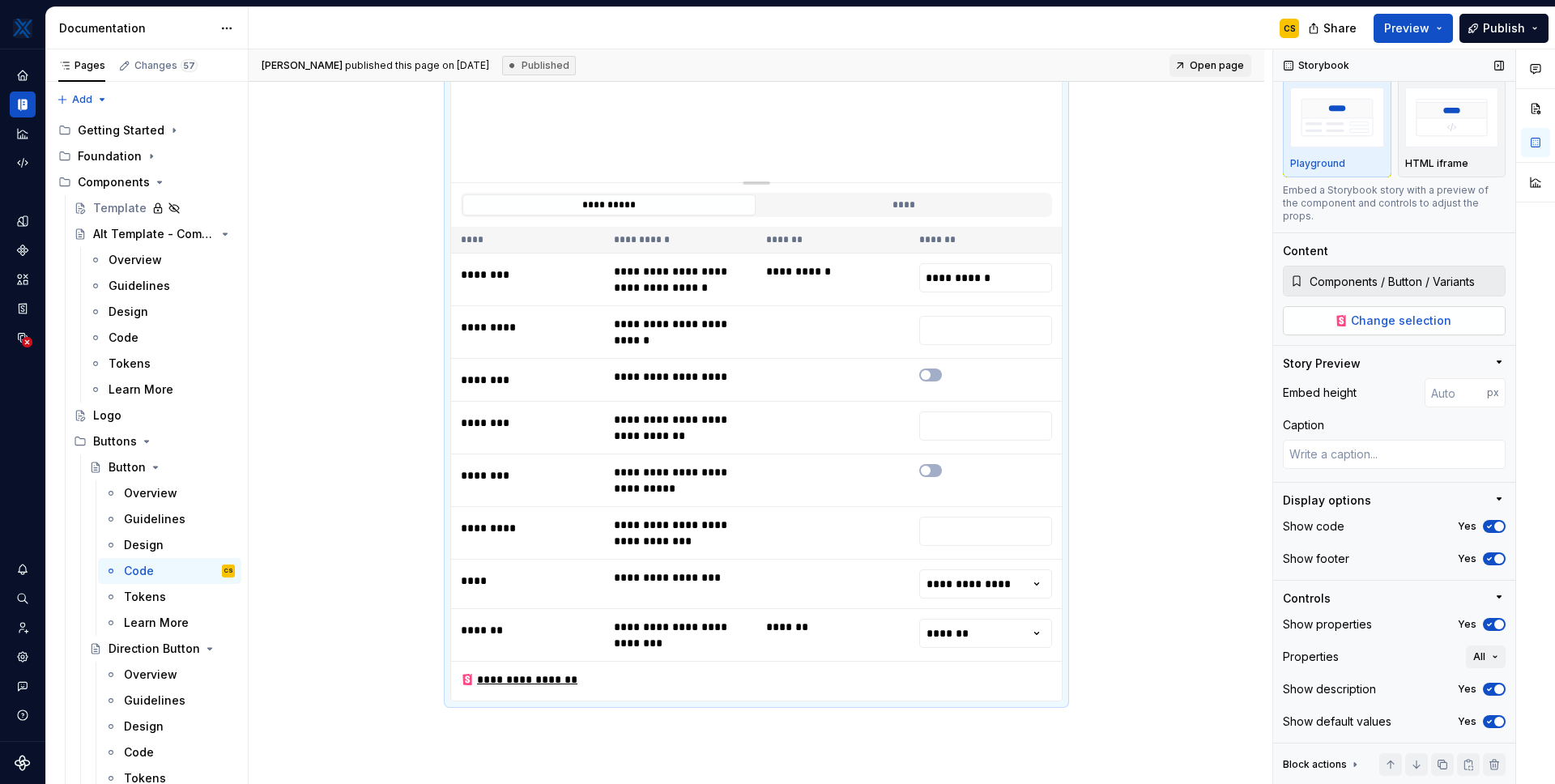
click at [1416, 330] on button "Change selection" at bounding box center [1394, 321] width 223 height 29
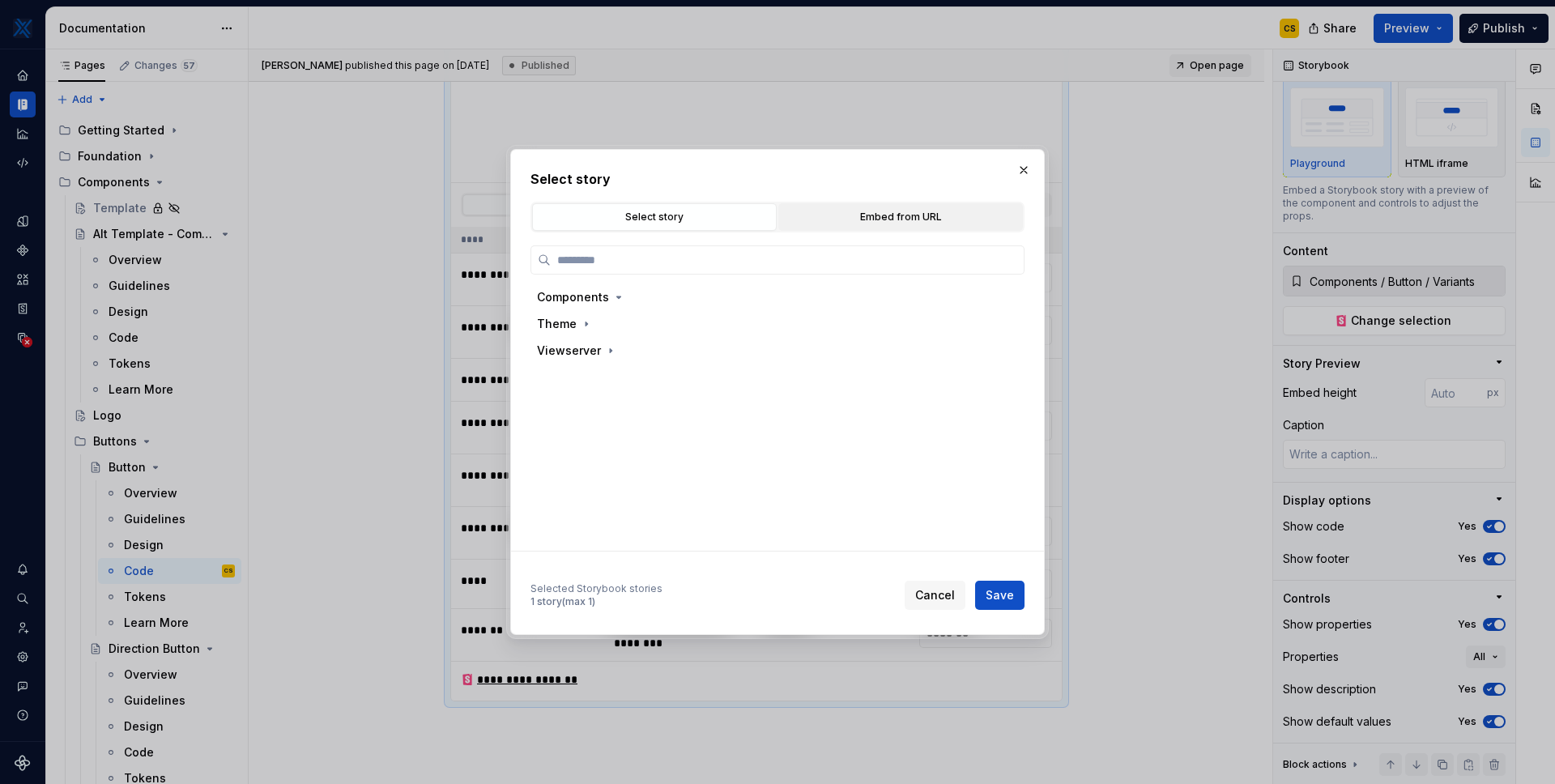
click at [908, 215] on div "Embed from URL" at bounding box center [900, 217] width 234 height 16
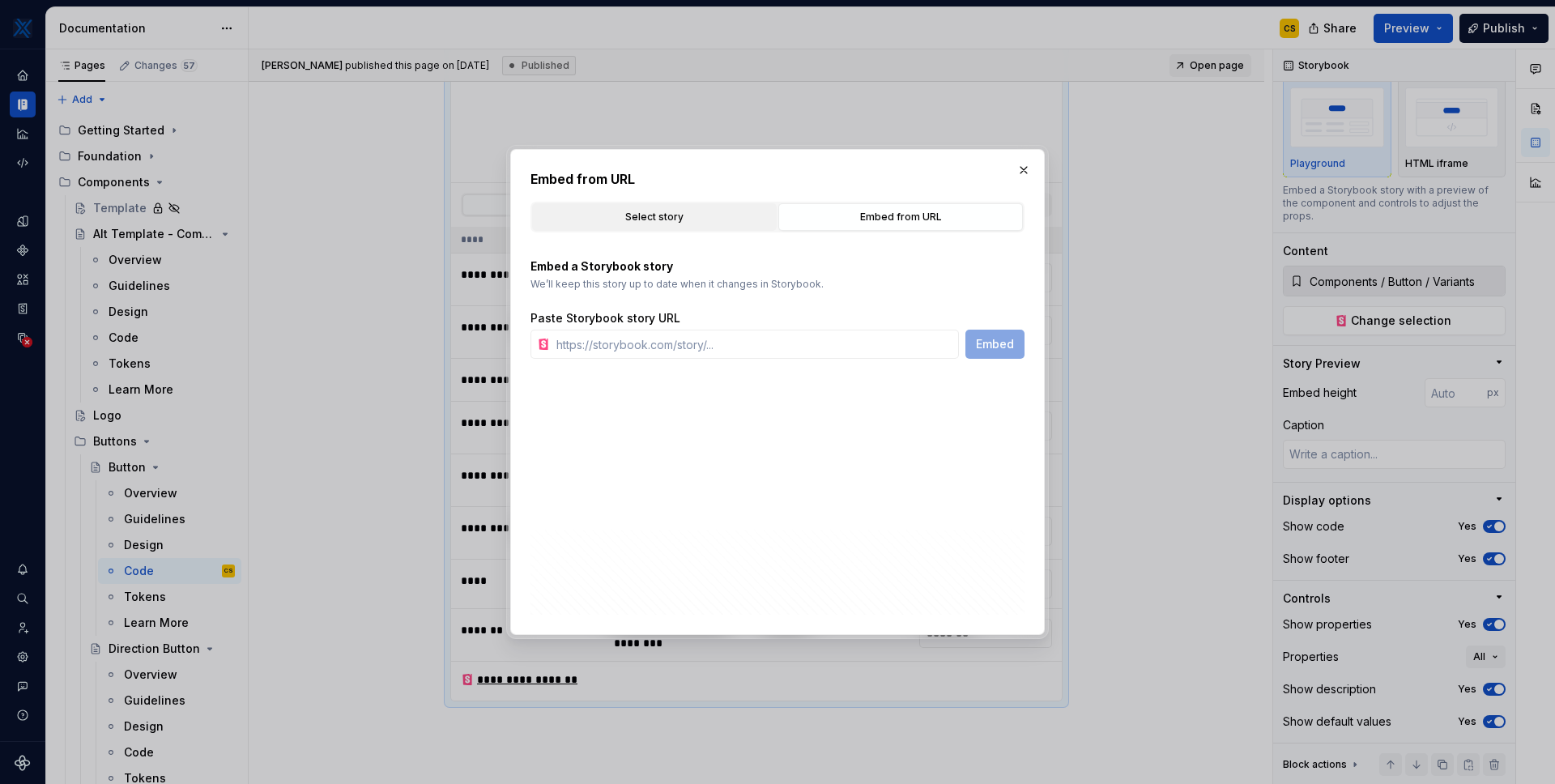
click at [662, 209] on div "Select story" at bounding box center [655, 217] width 234 height 16
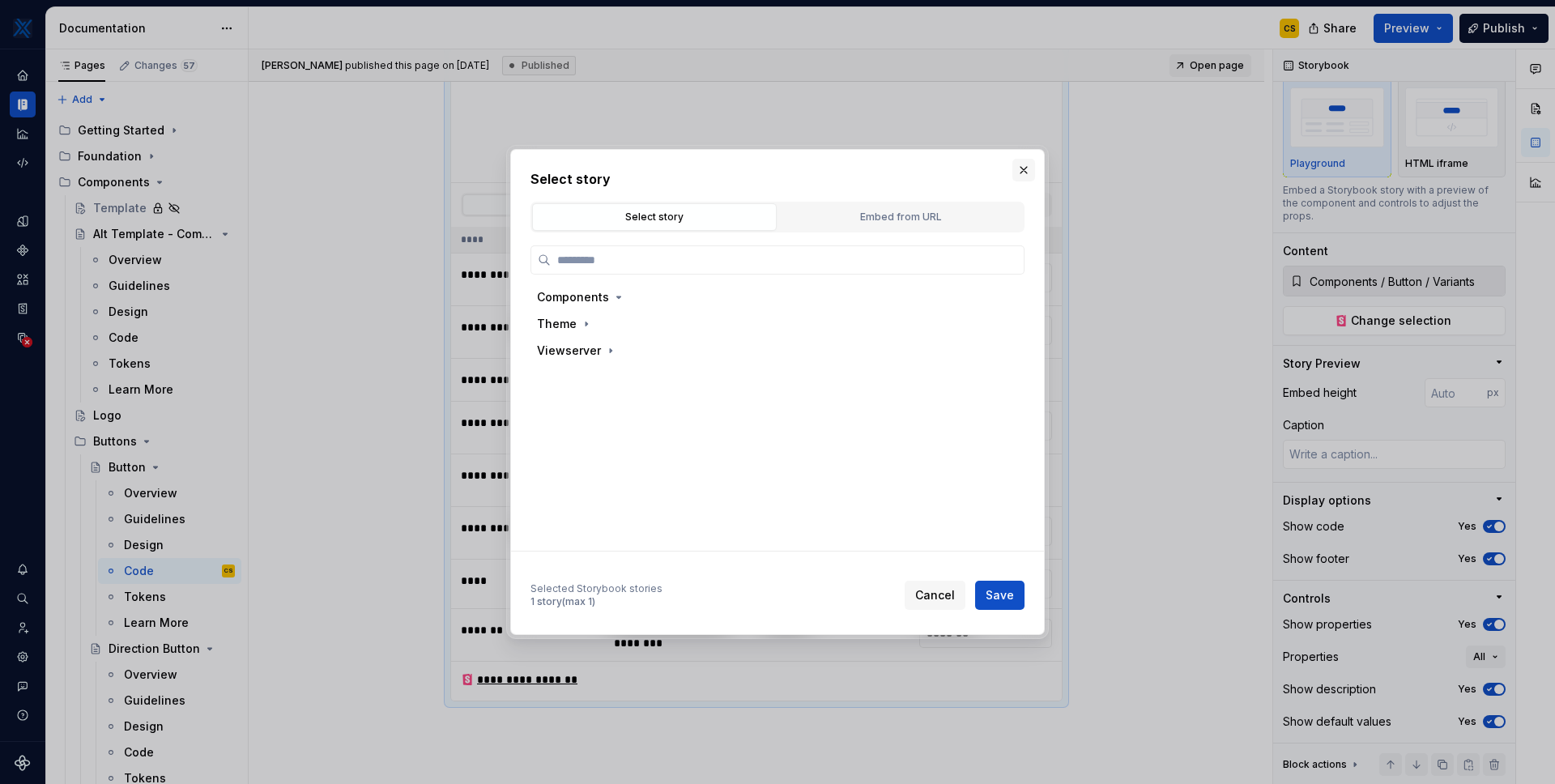
click at [1019, 170] on button "button" at bounding box center [1024, 170] width 23 height 23
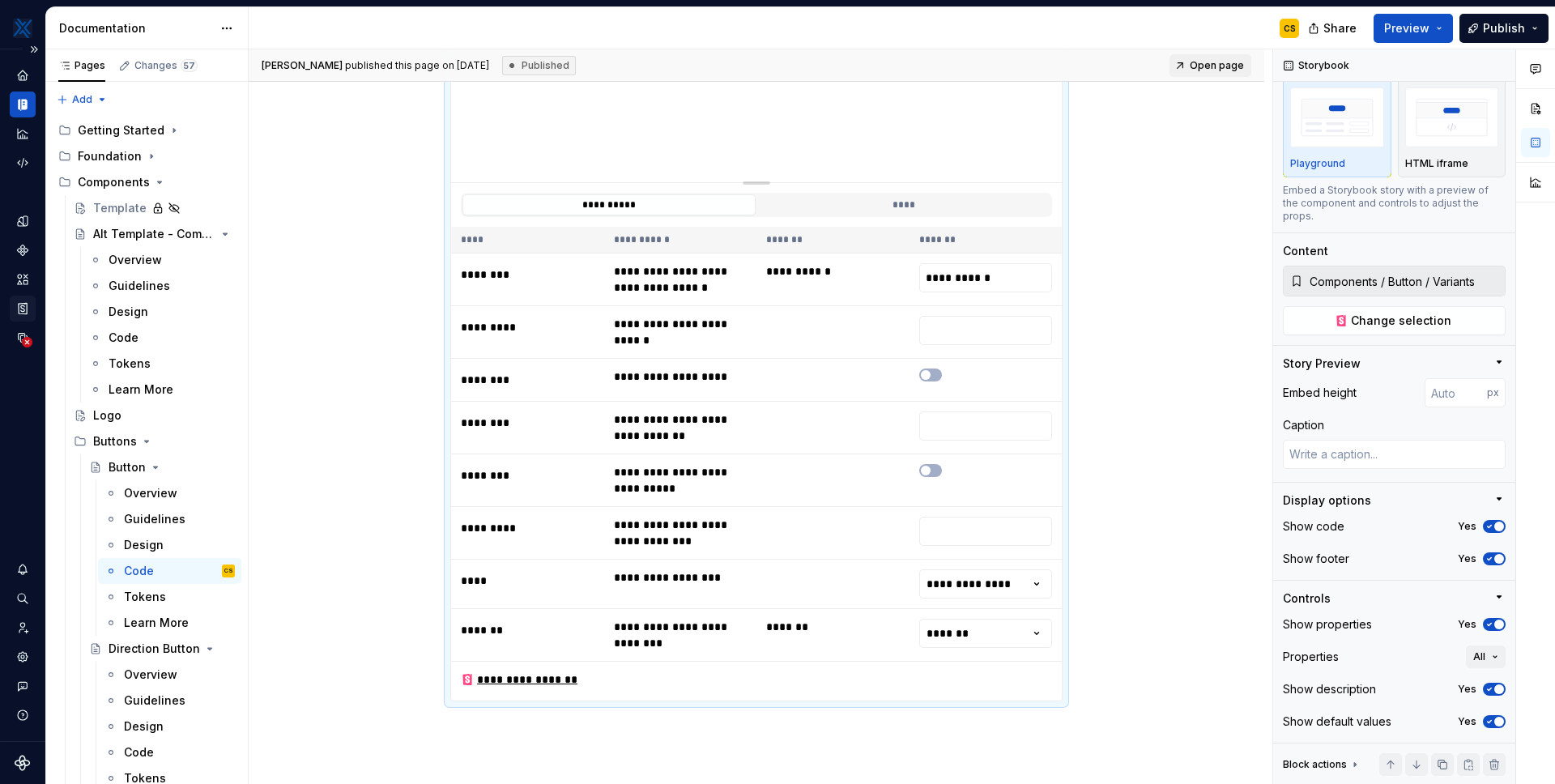
type textarea "*"
click at [29, 310] on icon "Storybook stories" at bounding box center [22, 308] width 14 height 14
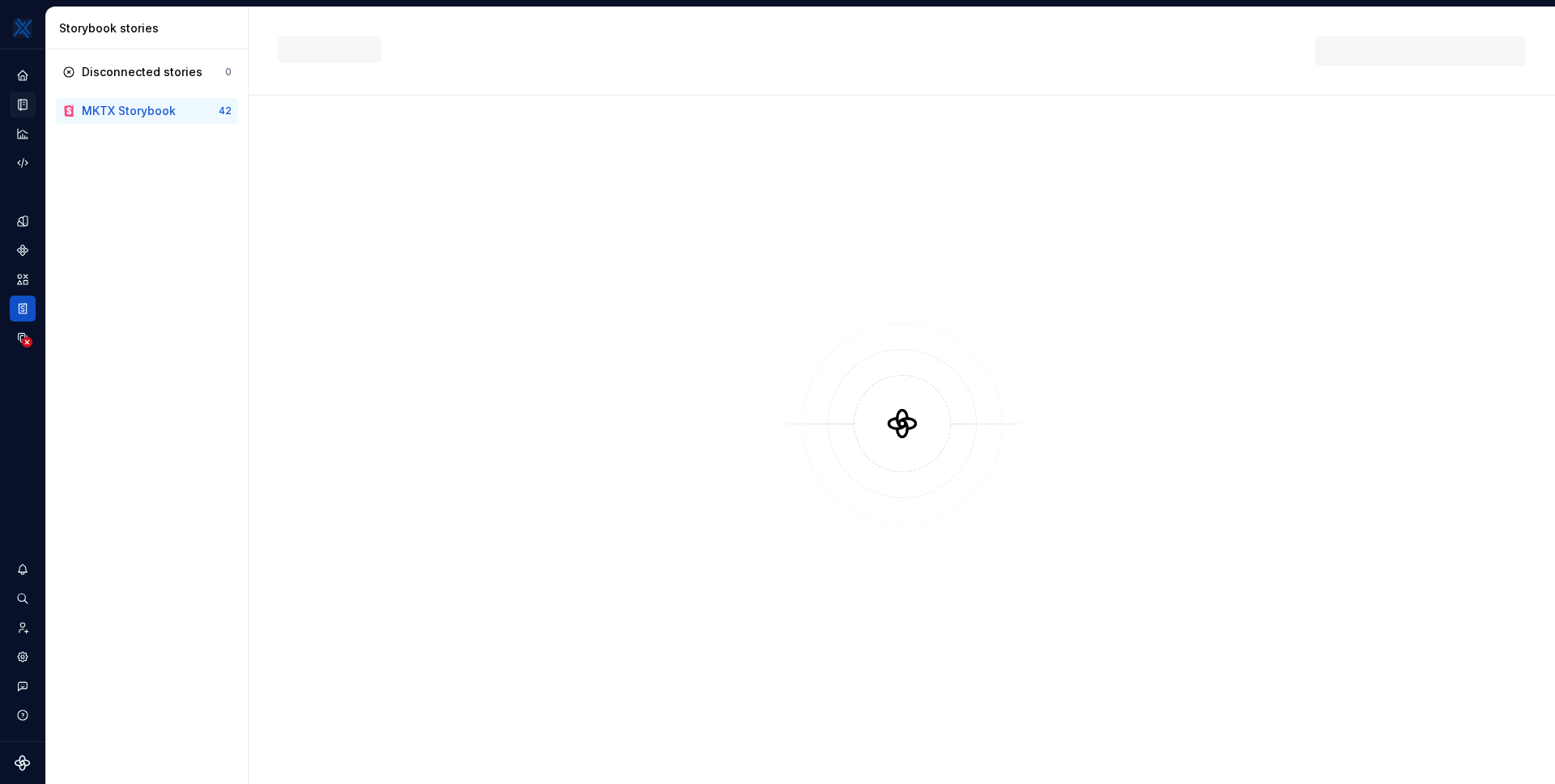
click at [113, 108] on div "MKTX Storybook" at bounding box center [129, 111] width 94 height 16
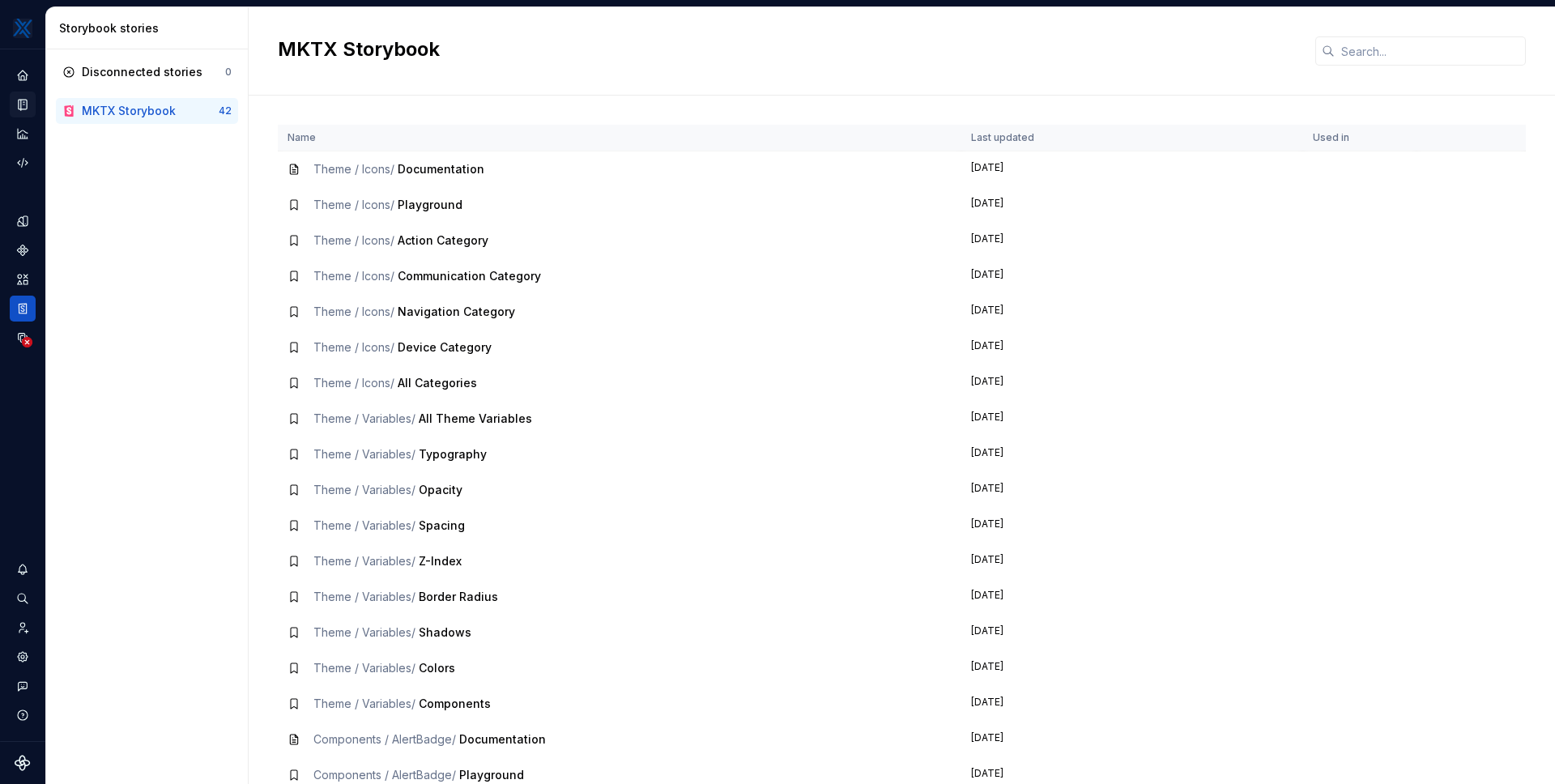
click at [124, 114] on div "MKTX Storybook" at bounding box center [129, 111] width 94 height 16
click at [19, 159] on icon "Code automation" at bounding box center [22, 162] width 14 height 14
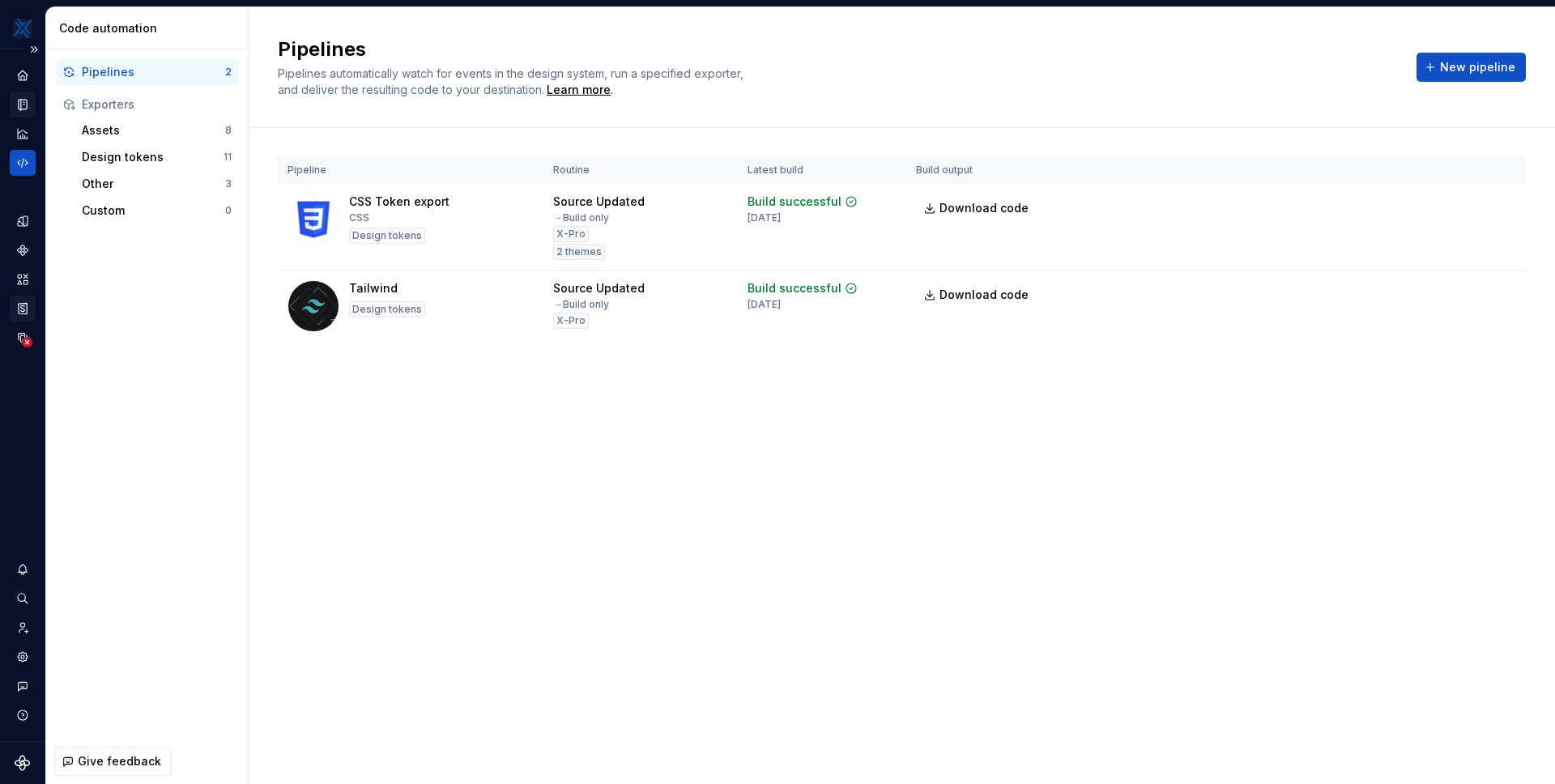
click at [26, 313] on icon "Storybook stories" at bounding box center [22, 308] width 8 height 11
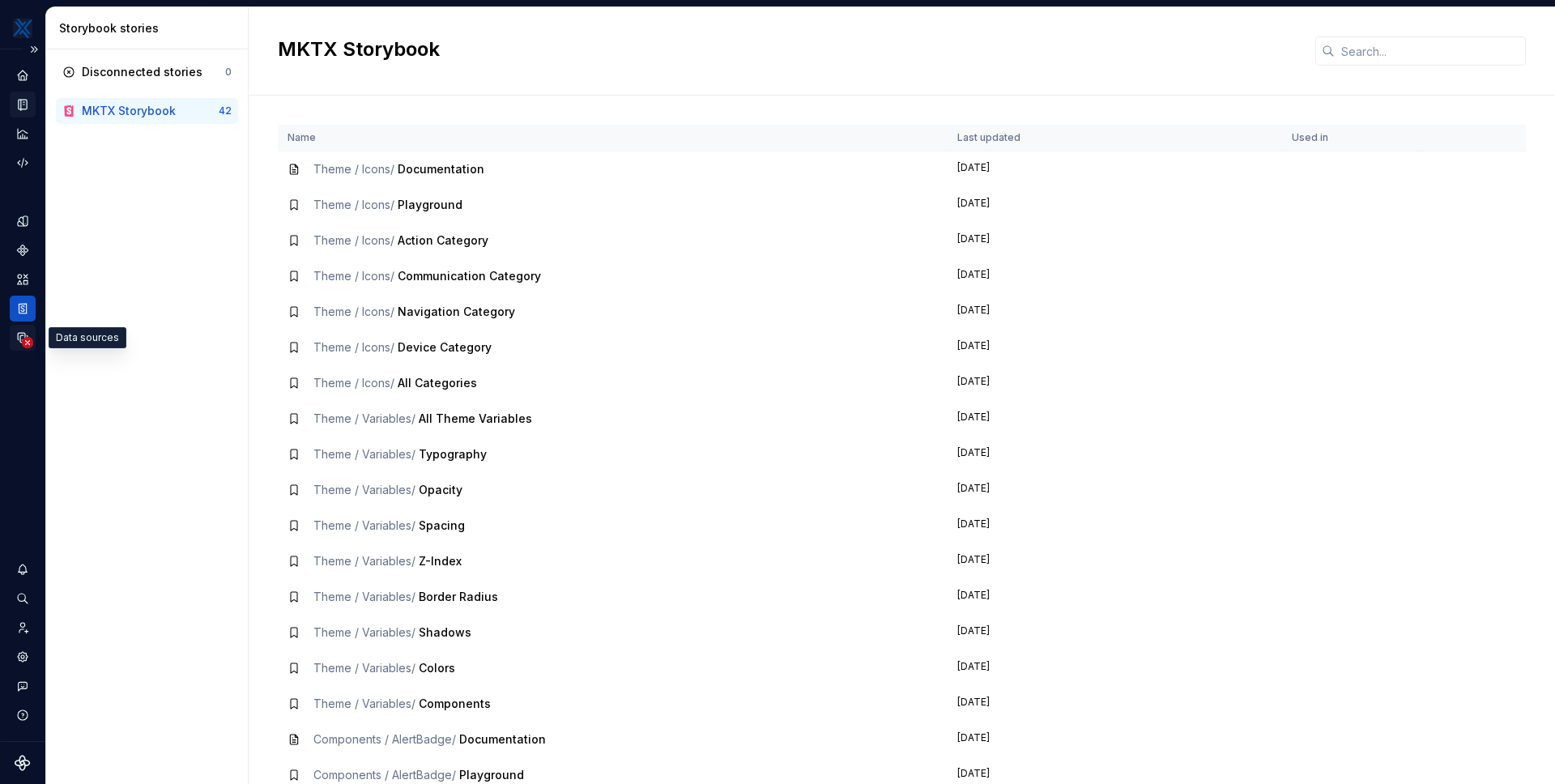
click at [20, 335] on icon "Data sources" at bounding box center [22, 337] width 14 height 14
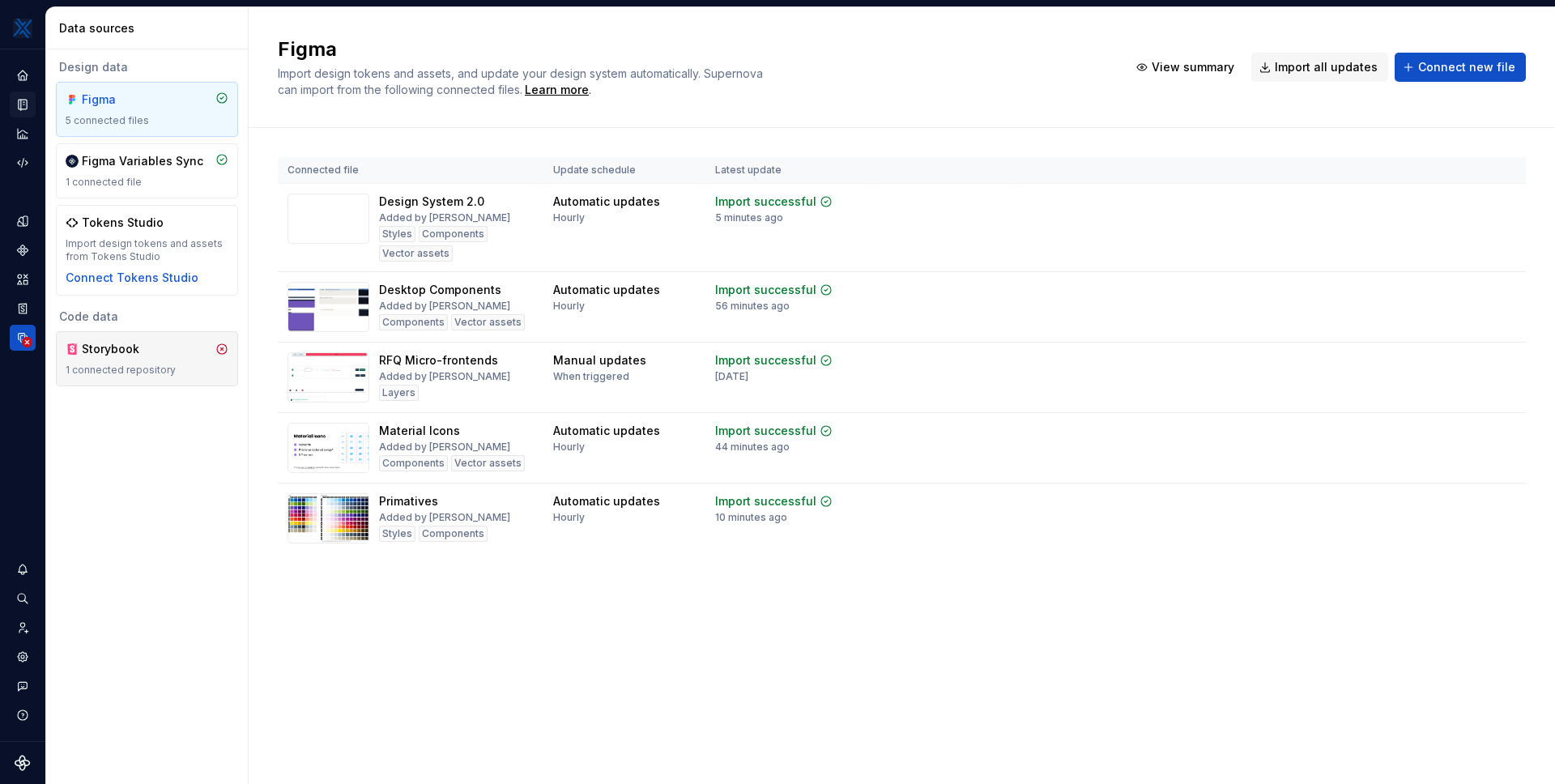
click at [177, 359] on div "Storybook 1 connected repository" at bounding box center [147, 359] width 163 height 36
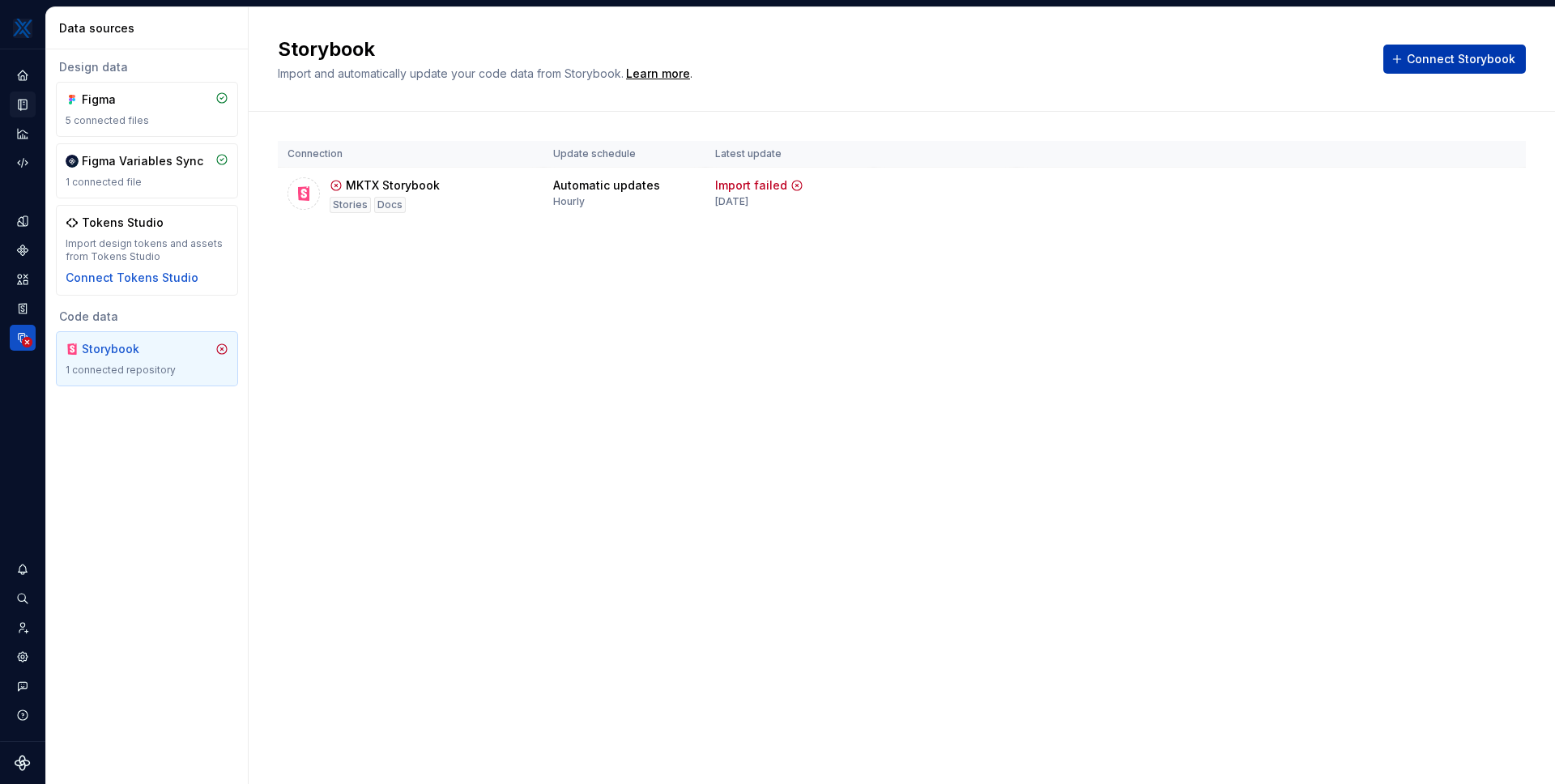
click at [1432, 65] on span "Connect Storybook" at bounding box center [1461, 59] width 108 height 16
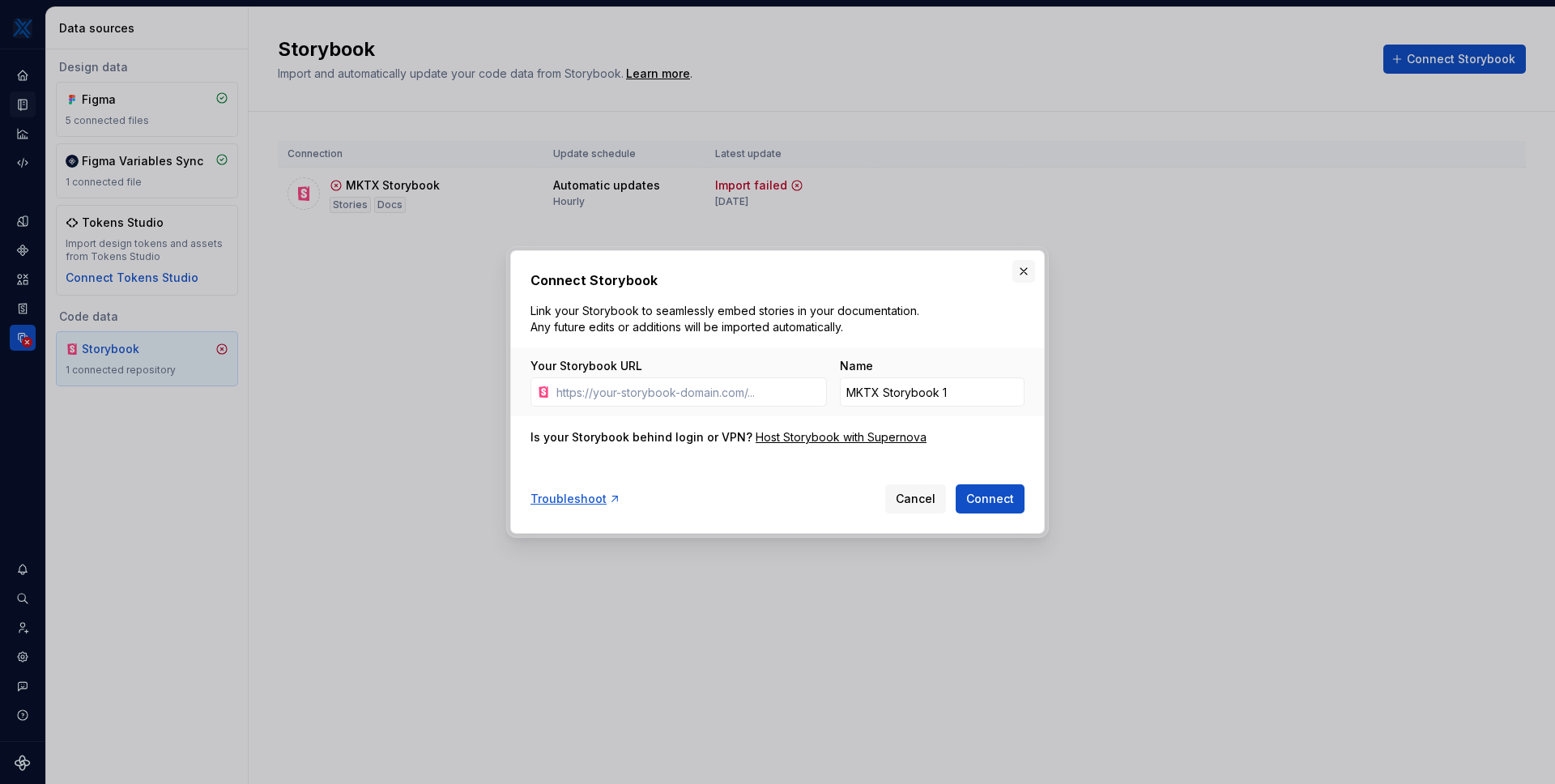
click at [1028, 267] on button "button" at bounding box center [1024, 272] width 23 height 23
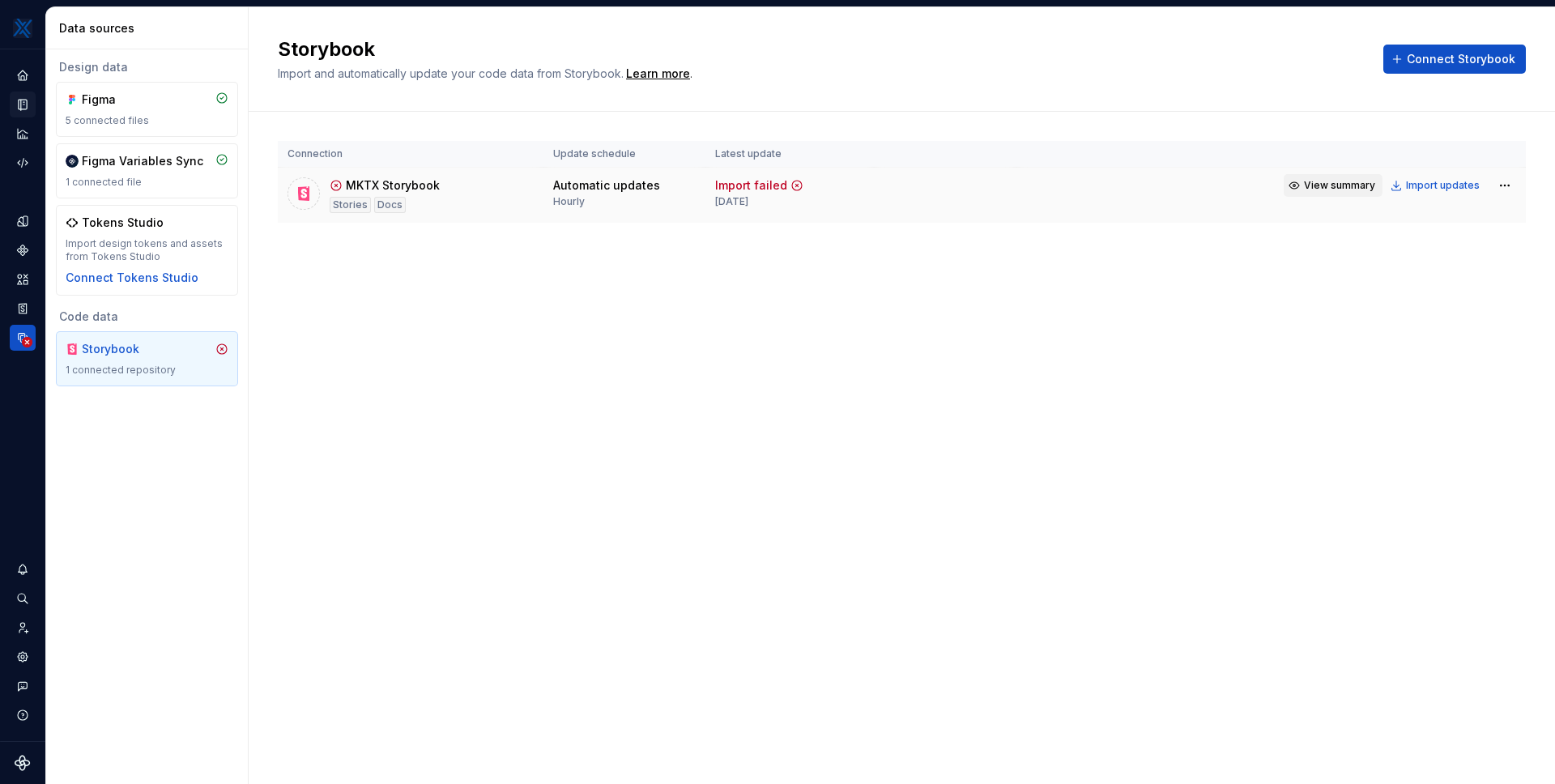
click at [1343, 186] on span "View summary" at bounding box center [1340, 186] width 71 height 13
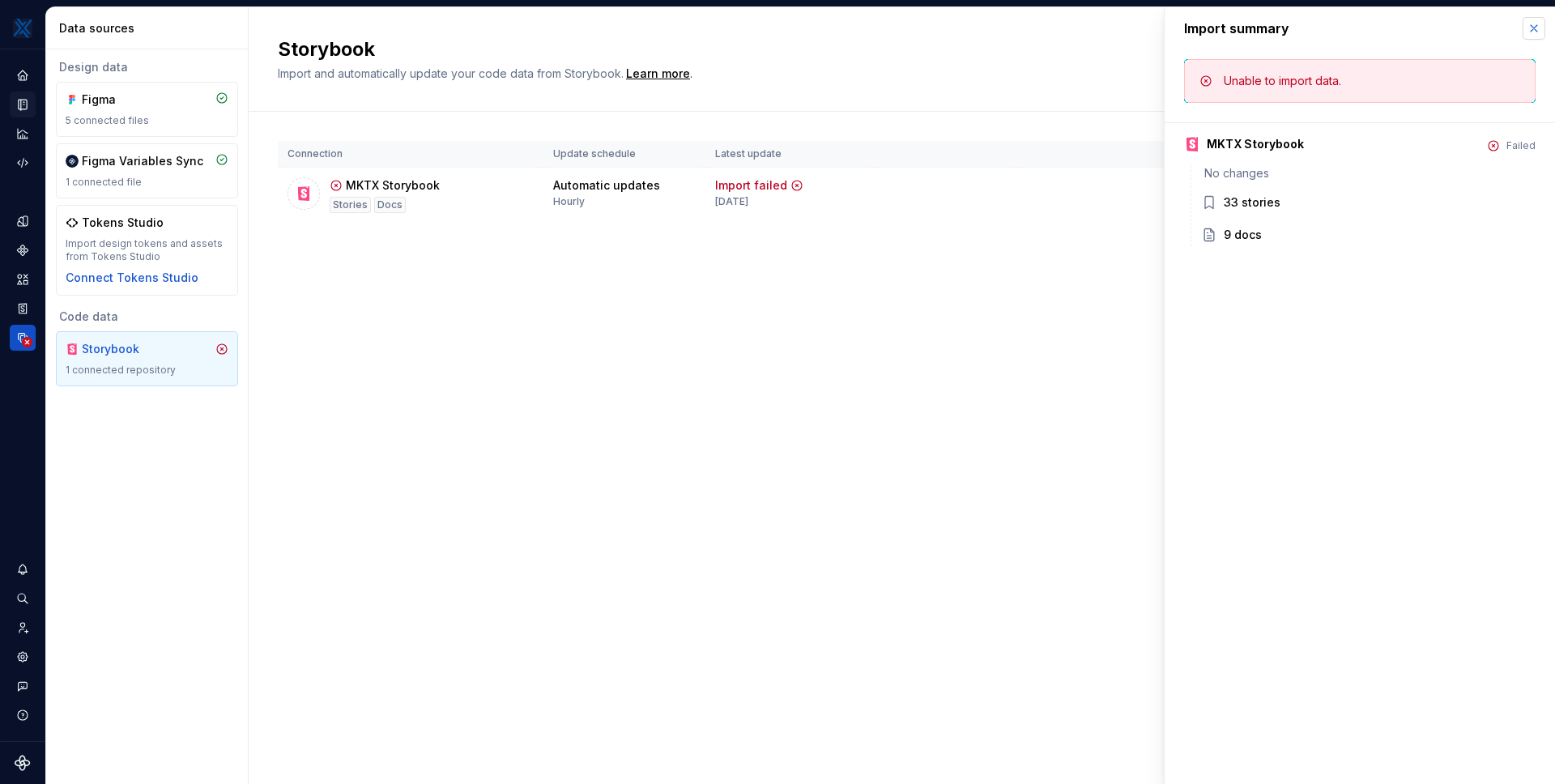
click at [1534, 28] on button "button" at bounding box center [1535, 28] width 23 height 23
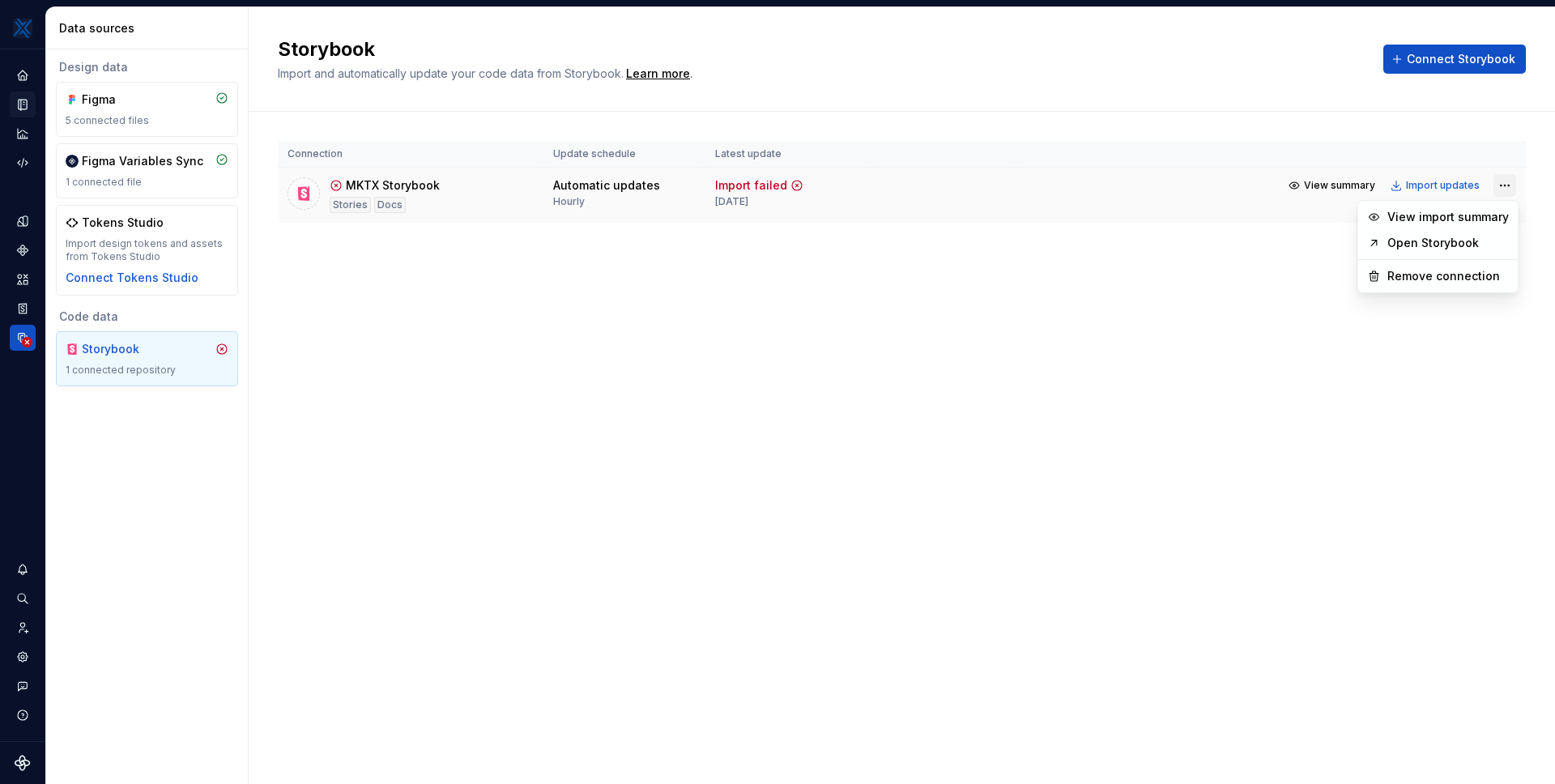
click at [1505, 189] on html "MKTX CS Design system data Data sources Design data Figma 5 connected files Fig…" at bounding box center [777, 392] width 1555 height 784
click at [1505, 244] on link "Open Storybook" at bounding box center [1448, 243] width 122 height 16
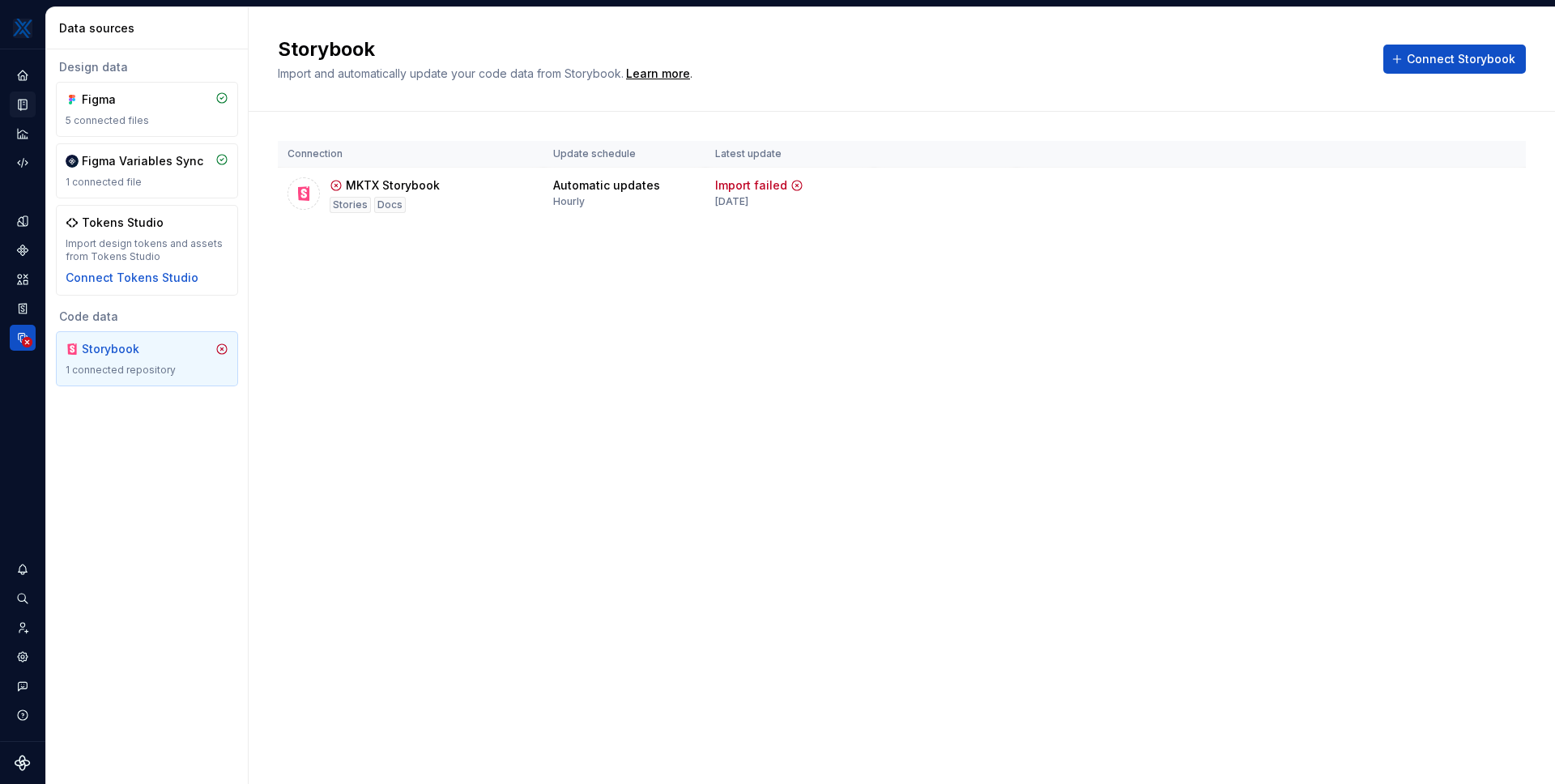
click at [514, 350] on div "Storybook Import and automatically update your code data from Storybook. Learn …" at bounding box center [901, 395] width 1306 height 777
